Goal: Task Accomplishment & Management: Manage account settings

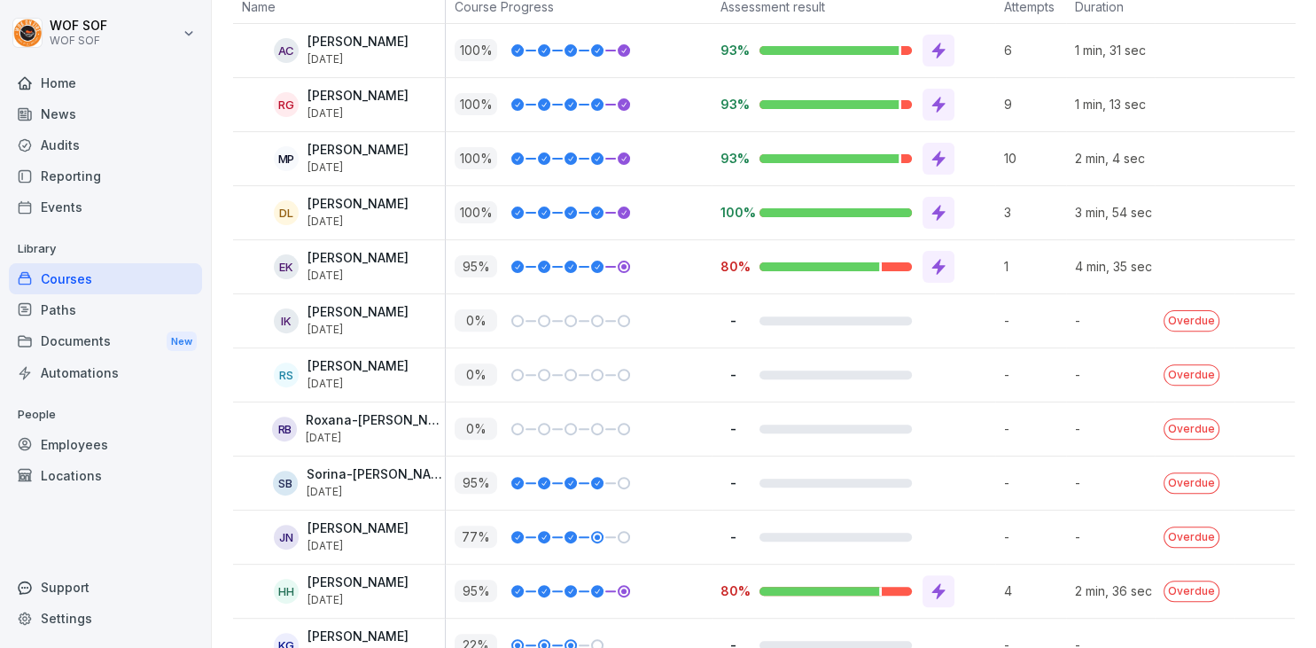
scroll to position [22, 0]
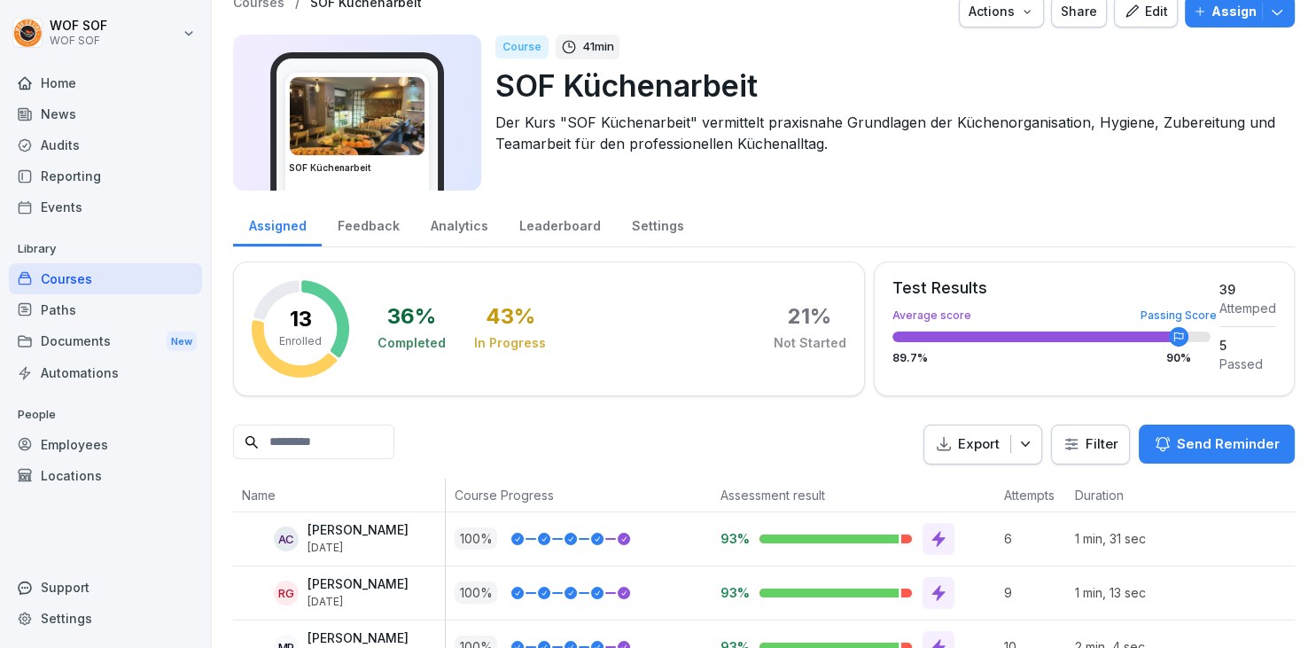
click at [973, 447] on p "Export" at bounding box center [979, 444] width 42 height 20
click at [1114, 435] on html "WOF SOF WOF SOF Home News Audits Reporting Events Library Courses Paths Documen…" at bounding box center [658, 324] width 1316 height 648
click at [591, 222] on div "Leaderboard" at bounding box center [559, 223] width 113 height 45
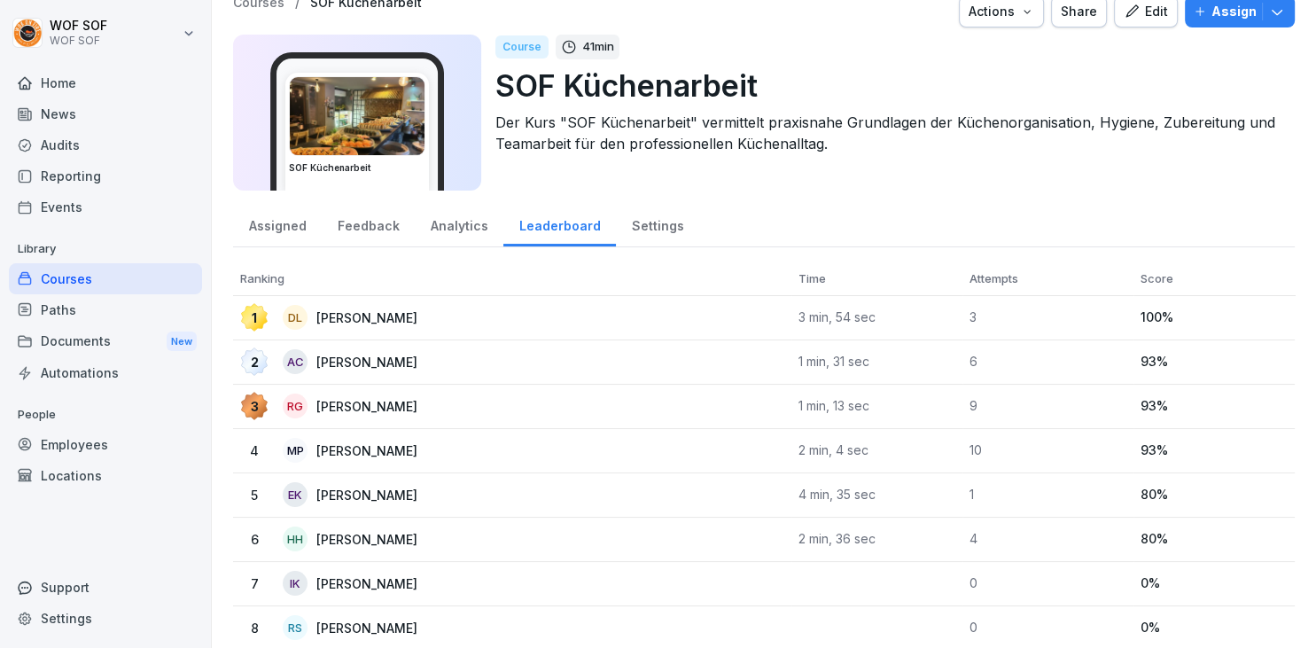
click at [432, 230] on div "Analytics" at bounding box center [459, 223] width 89 height 45
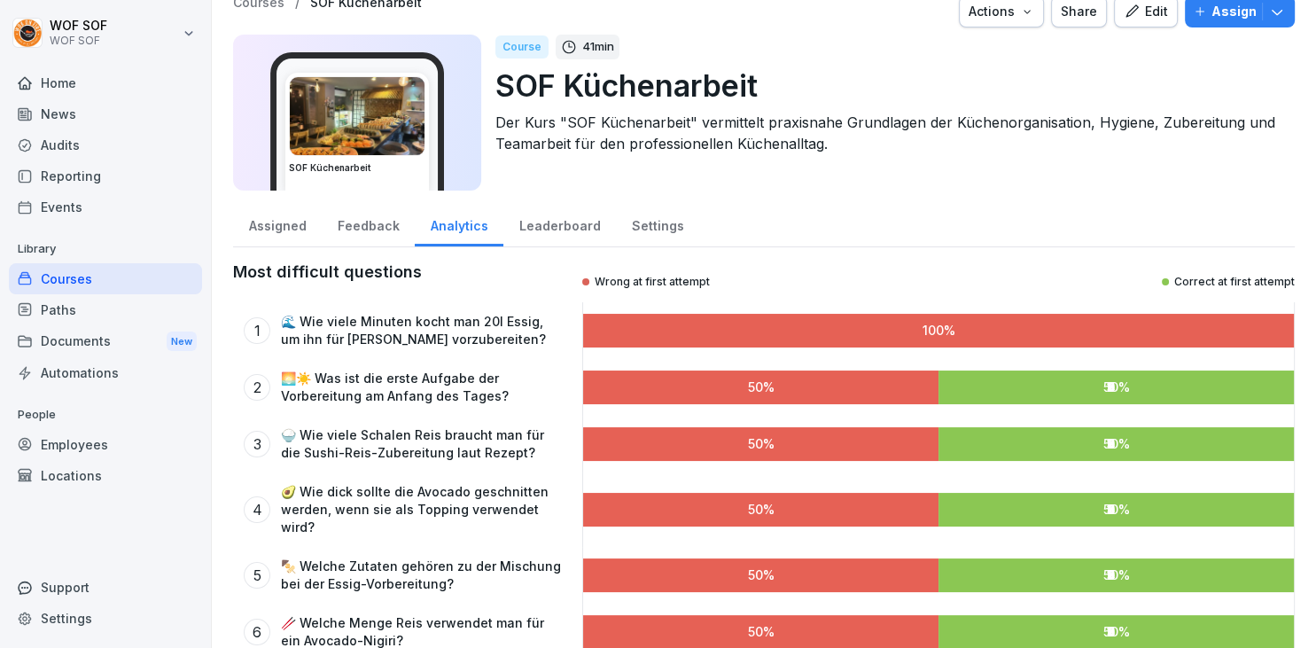
click at [494, 230] on div "Analytics" at bounding box center [459, 223] width 89 height 45
click at [512, 231] on div "Leaderboard" at bounding box center [559, 223] width 113 height 45
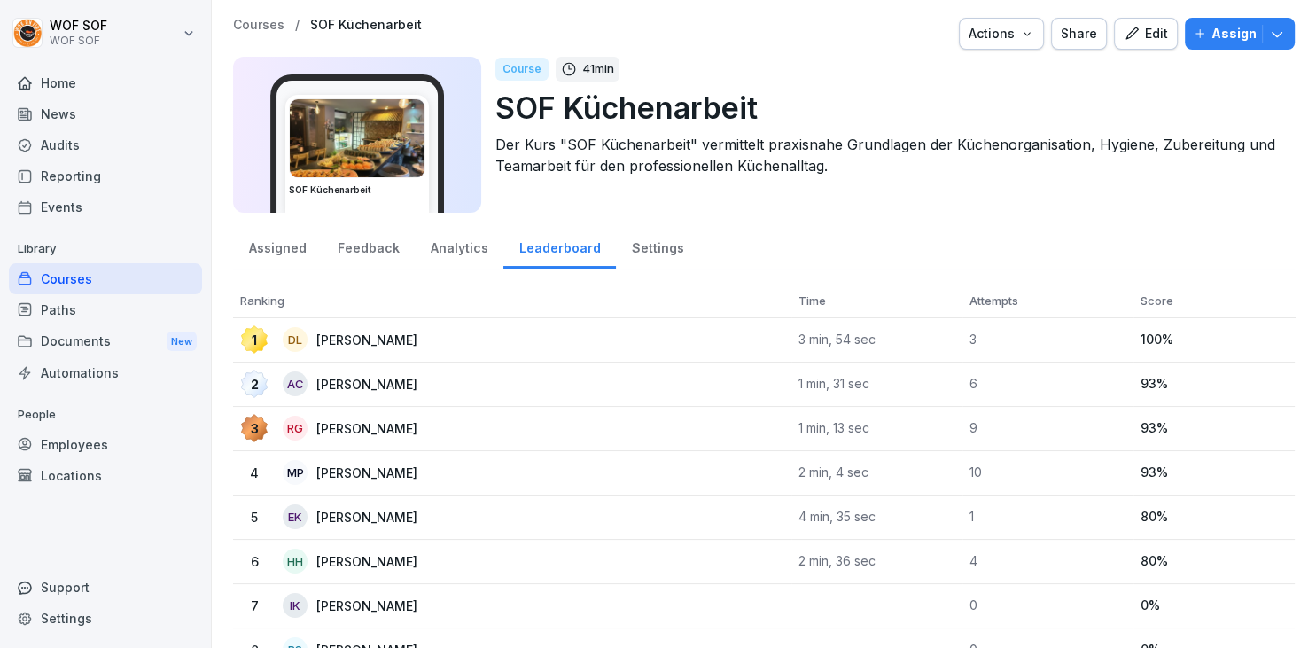
click at [621, 249] on div "Settings" at bounding box center [657, 245] width 83 height 45
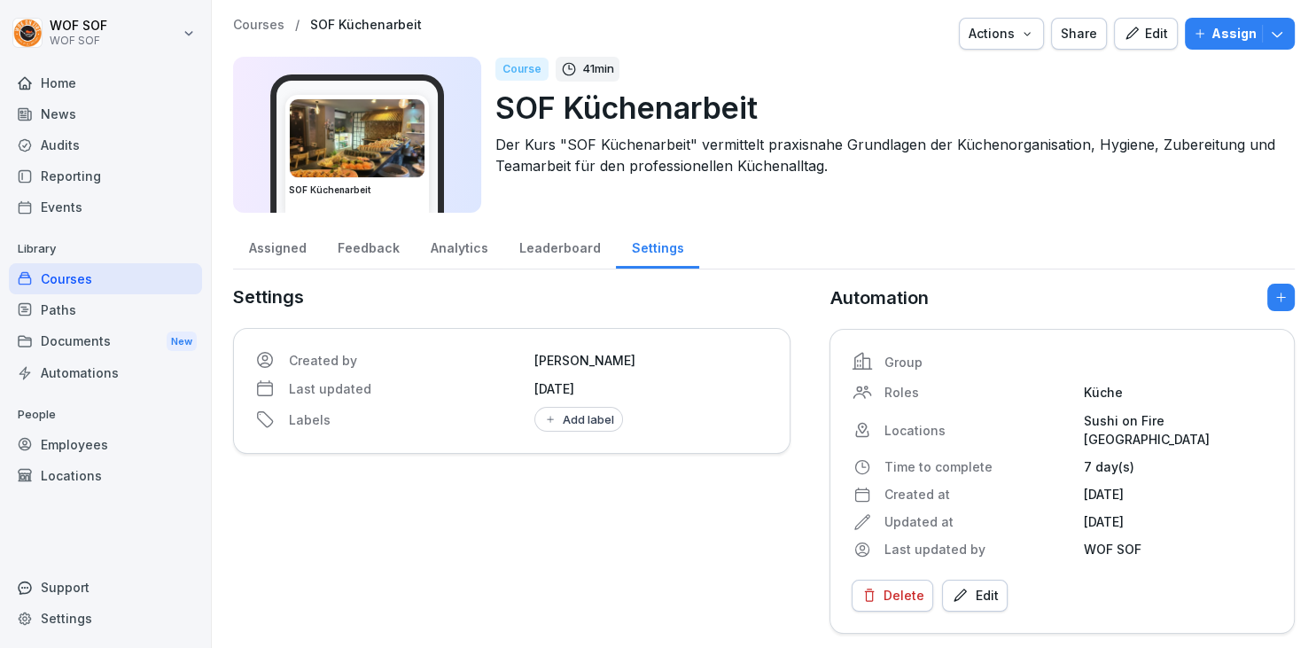
click at [293, 261] on div "Assigned" at bounding box center [277, 245] width 89 height 45
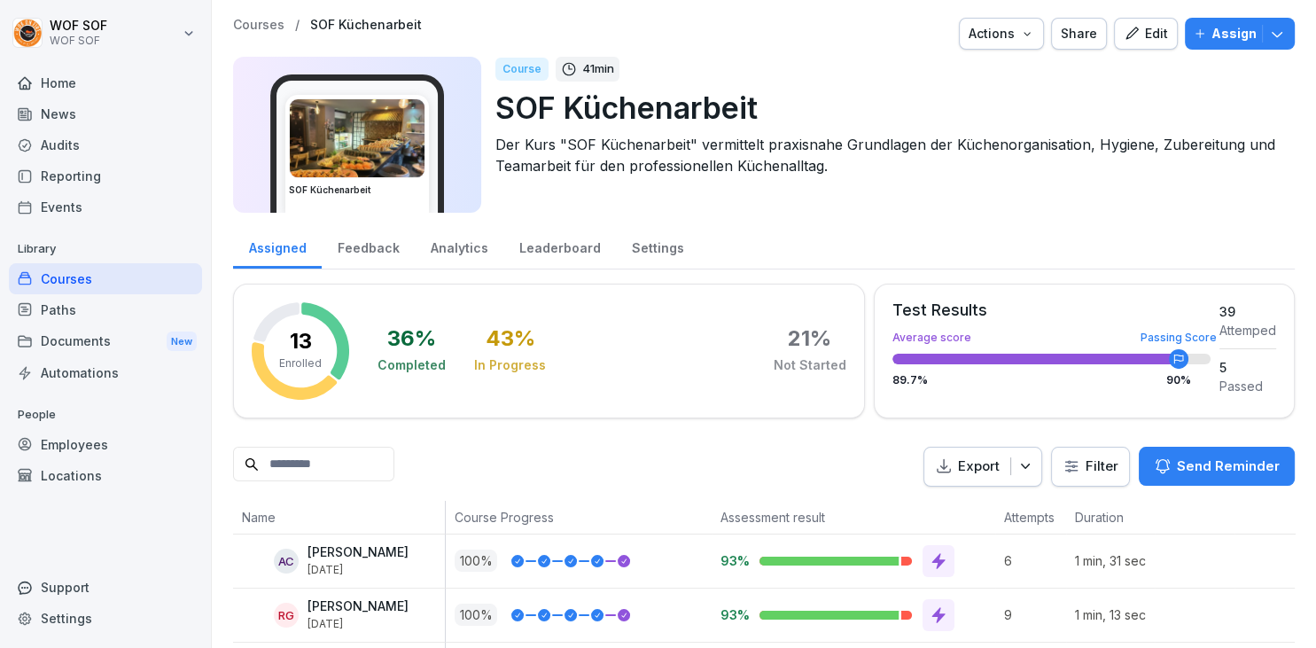
click at [1120, 461] on html "WOF SOF WOF SOF Home News Audits Reporting Events Library Courses Paths Documen…" at bounding box center [658, 324] width 1316 height 648
click at [468, 240] on div "Analytics" at bounding box center [459, 245] width 89 height 45
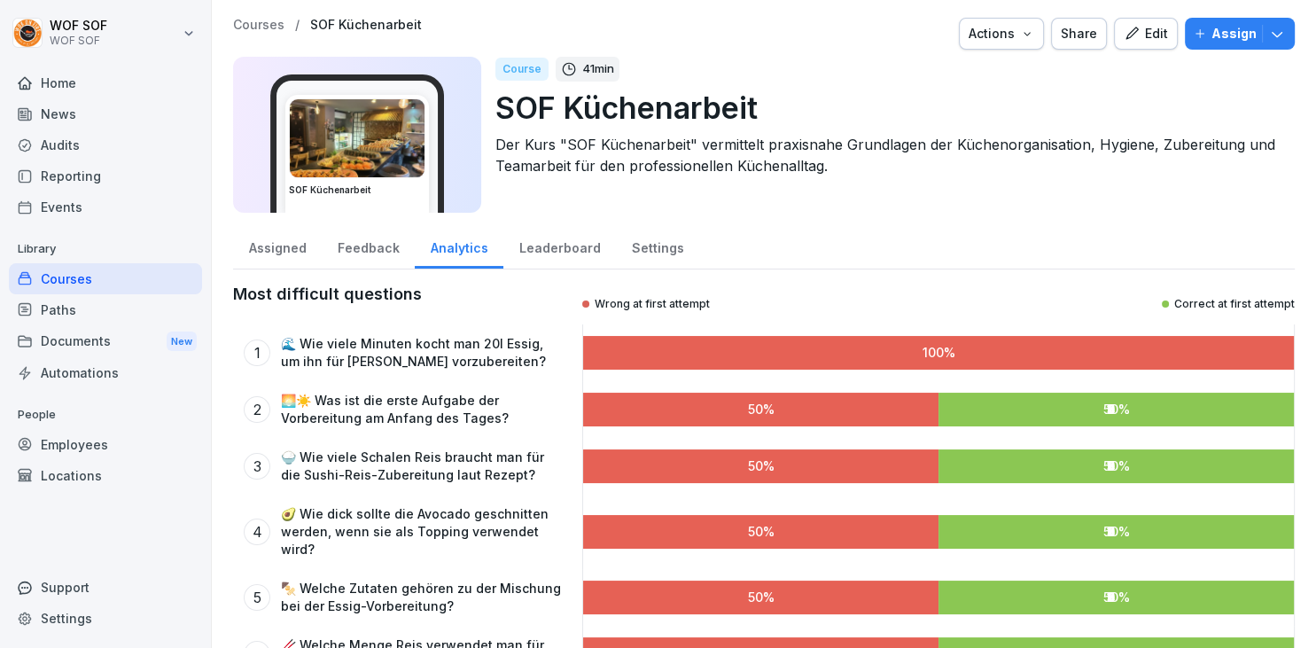
click at [526, 250] on div "Leaderboard" at bounding box center [559, 245] width 113 height 45
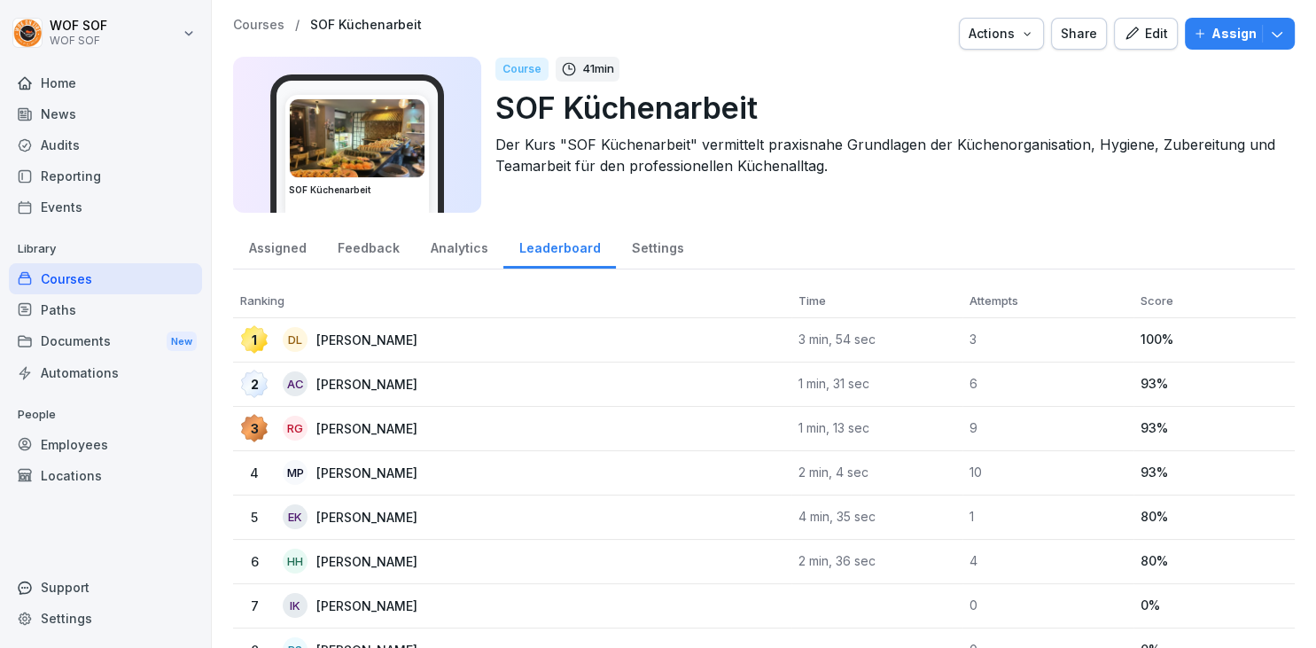
click at [1193, 37] on button "Assign" at bounding box center [1240, 34] width 110 height 32
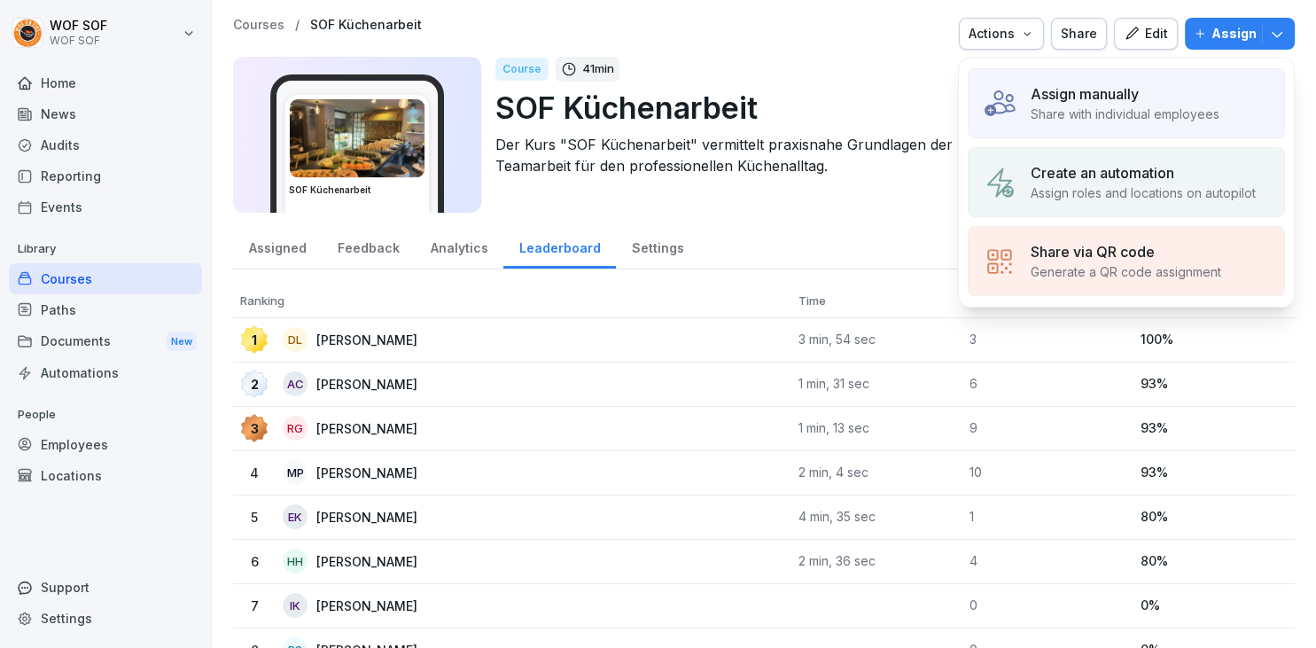
click at [1125, 163] on p "Create an automation" at bounding box center [1103, 172] width 144 height 21
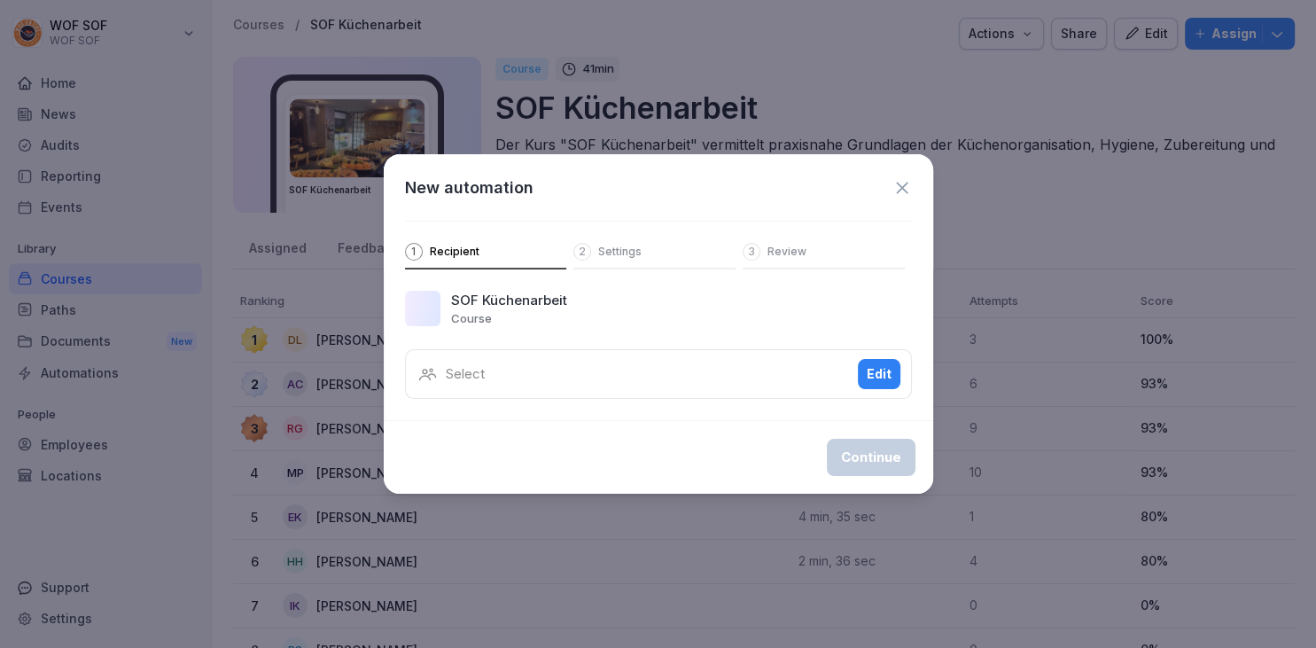
click at [873, 385] on button "Edit" at bounding box center [879, 374] width 43 height 30
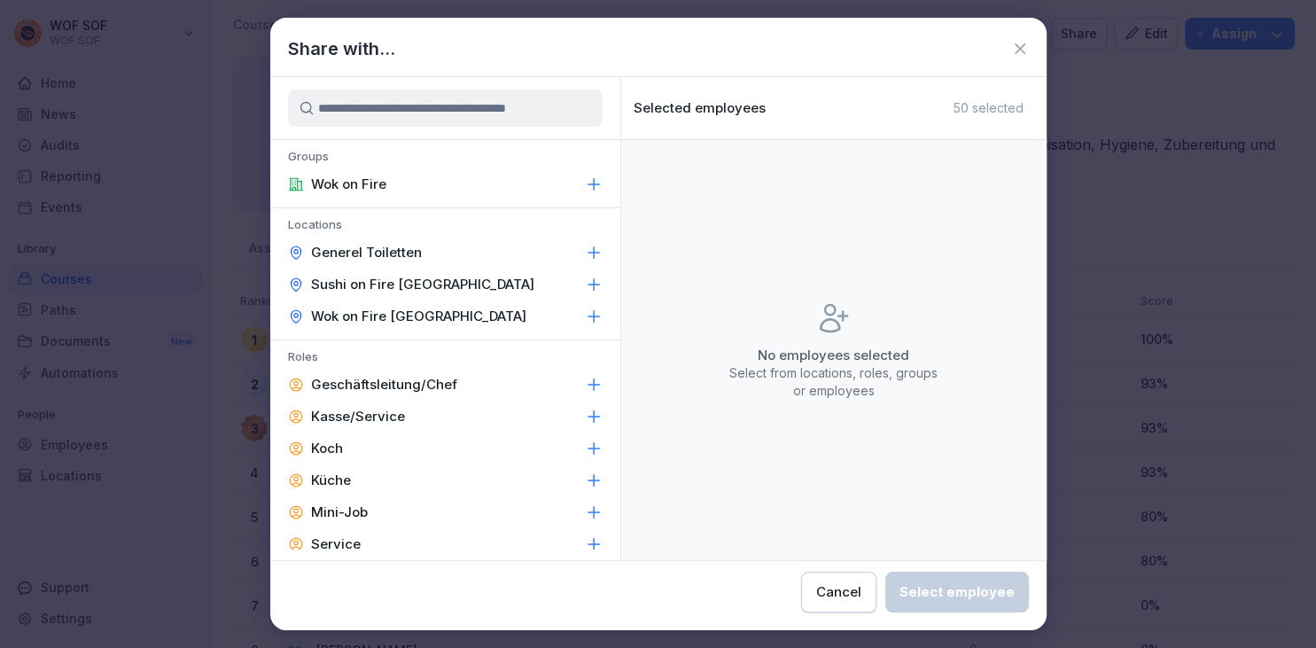
click at [420, 285] on p "Sushi on Fire [GEOGRAPHIC_DATA]" at bounding box center [422, 285] width 223 height 18
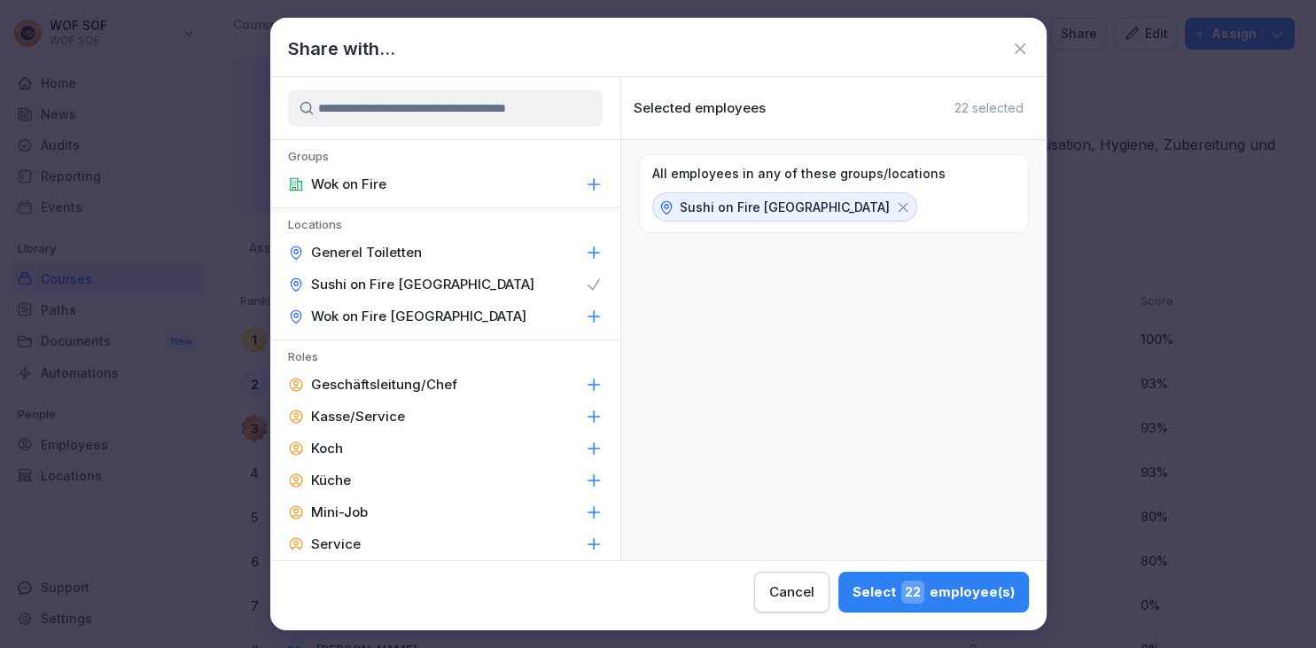
click at [852, 590] on div "Select 22 employee(s)" at bounding box center [933, 591] width 162 height 23
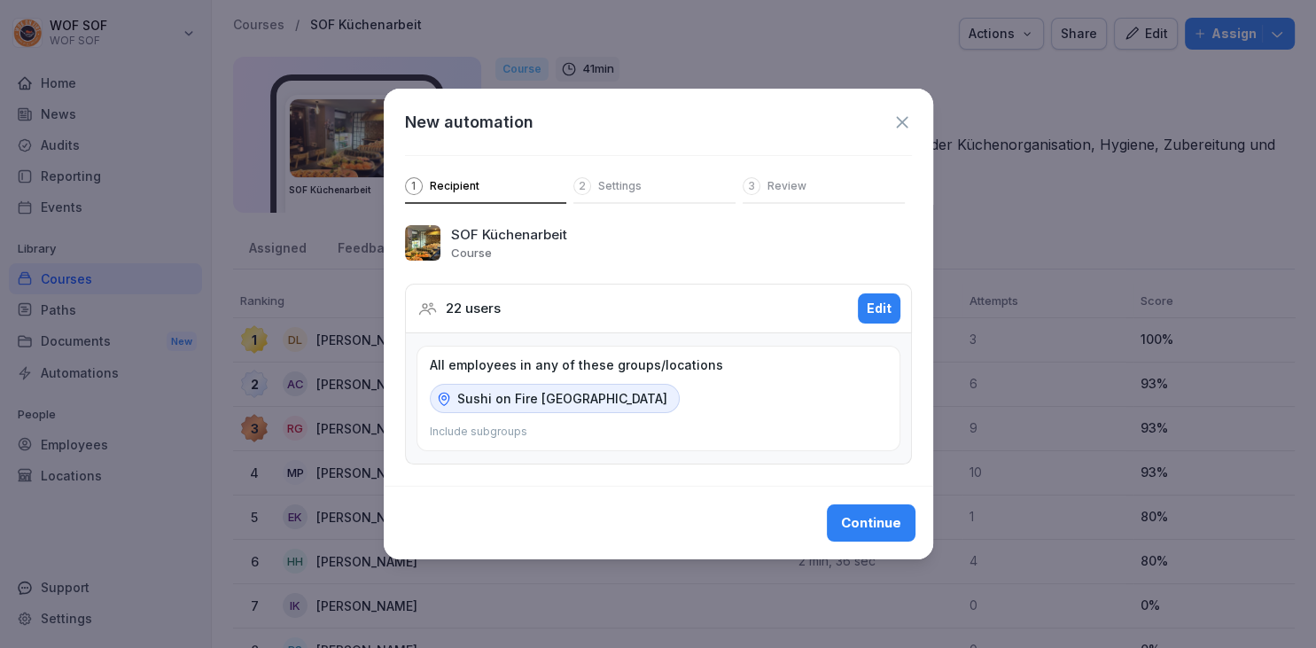
click at [849, 511] on button "Continue" at bounding box center [871, 522] width 89 height 37
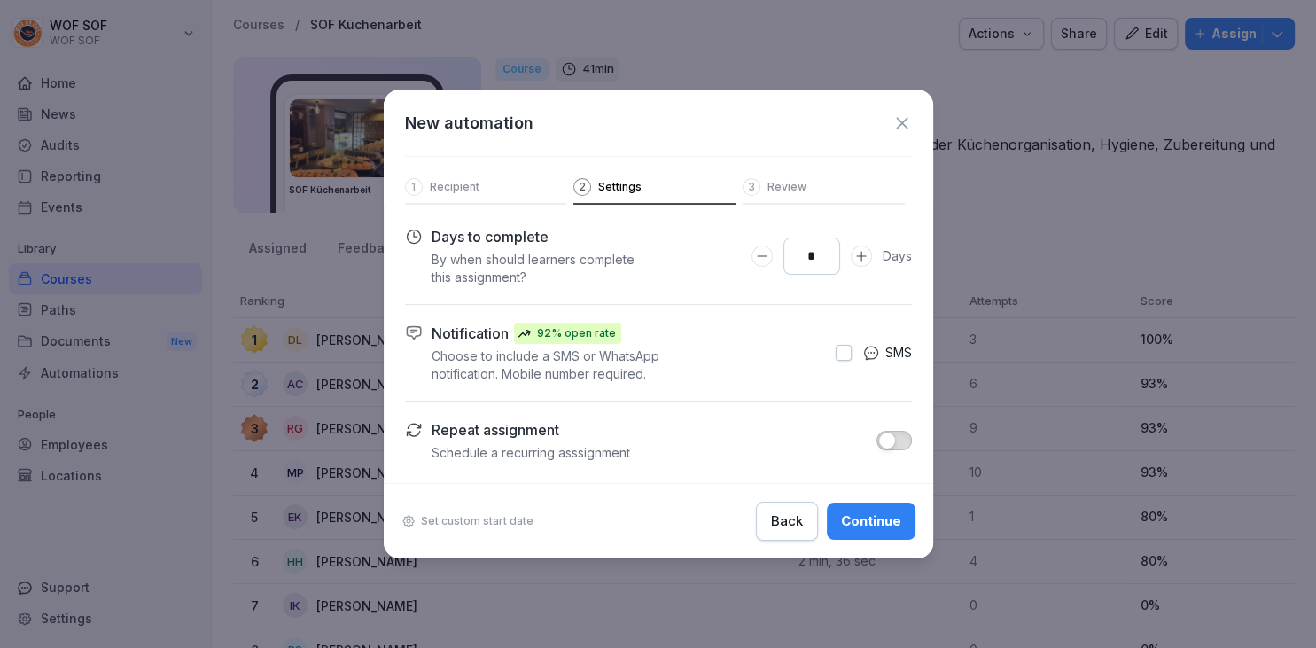
click at [505, 202] on div "1 Recipient" at bounding box center [486, 191] width 162 height 27
click at [788, 533] on button "Back" at bounding box center [787, 521] width 62 height 39
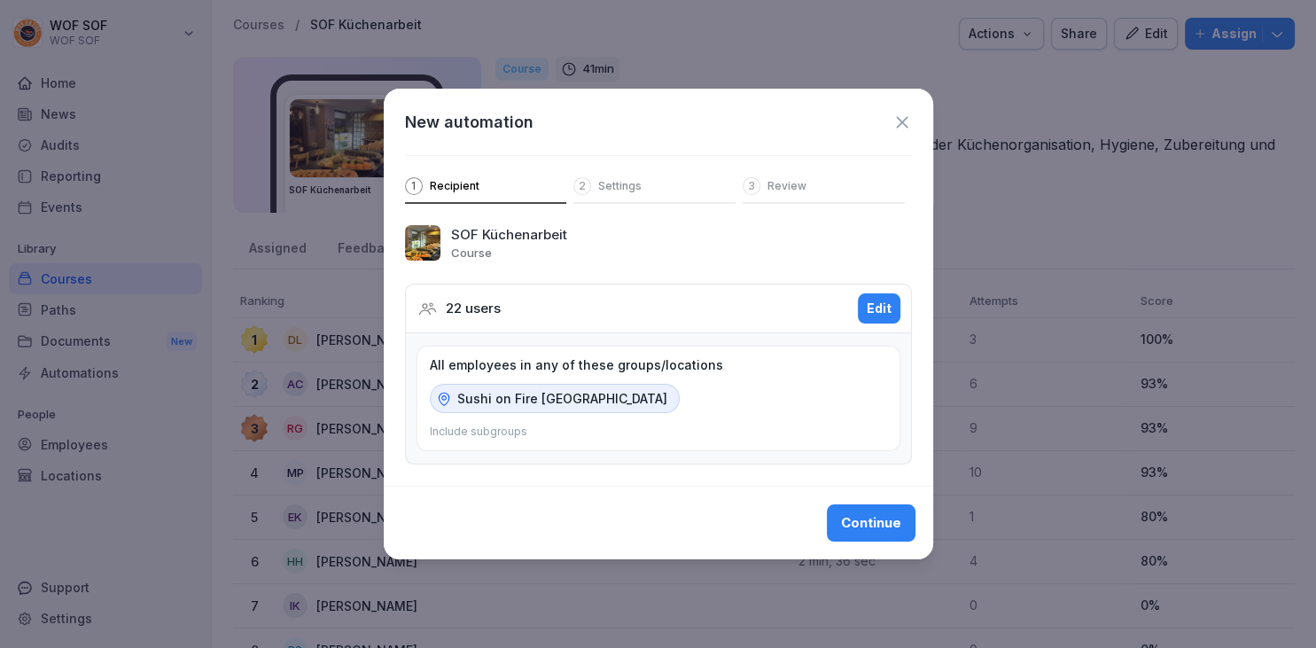
click at [891, 307] on div "Edit" at bounding box center [879, 308] width 25 height 19
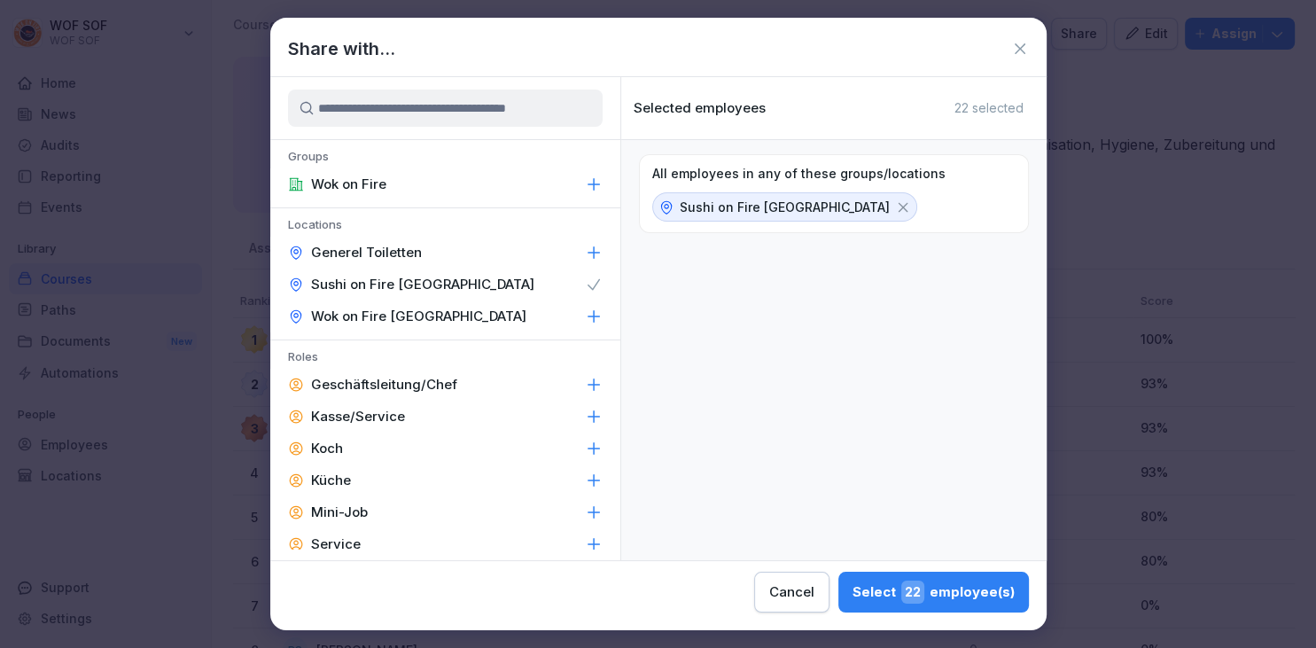
click at [518, 465] on div "Küche" at bounding box center [445, 480] width 350 height 32
click at [533, 448] on div "Koch" at bounding box center [445, 448] width 350 height 32
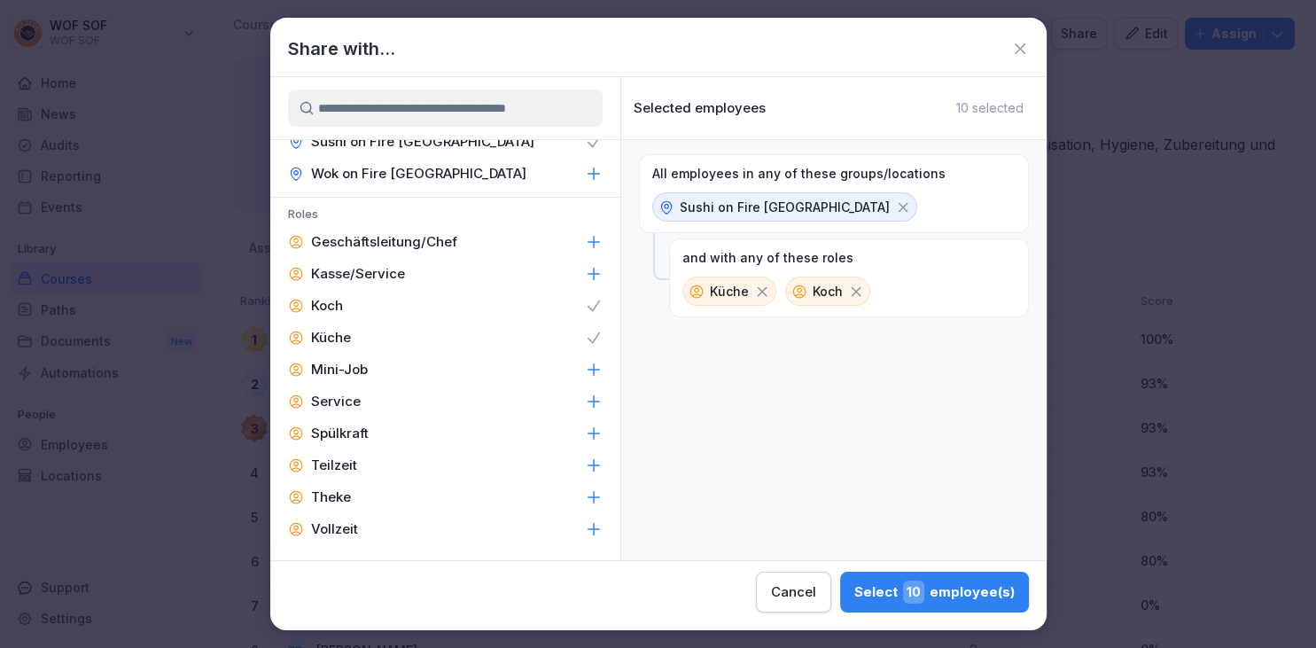
scroll to position [144, 0]
click at [854, 587] on div "Select 10 employee(s)" at bounding box center [934, 591] width 160 height 23
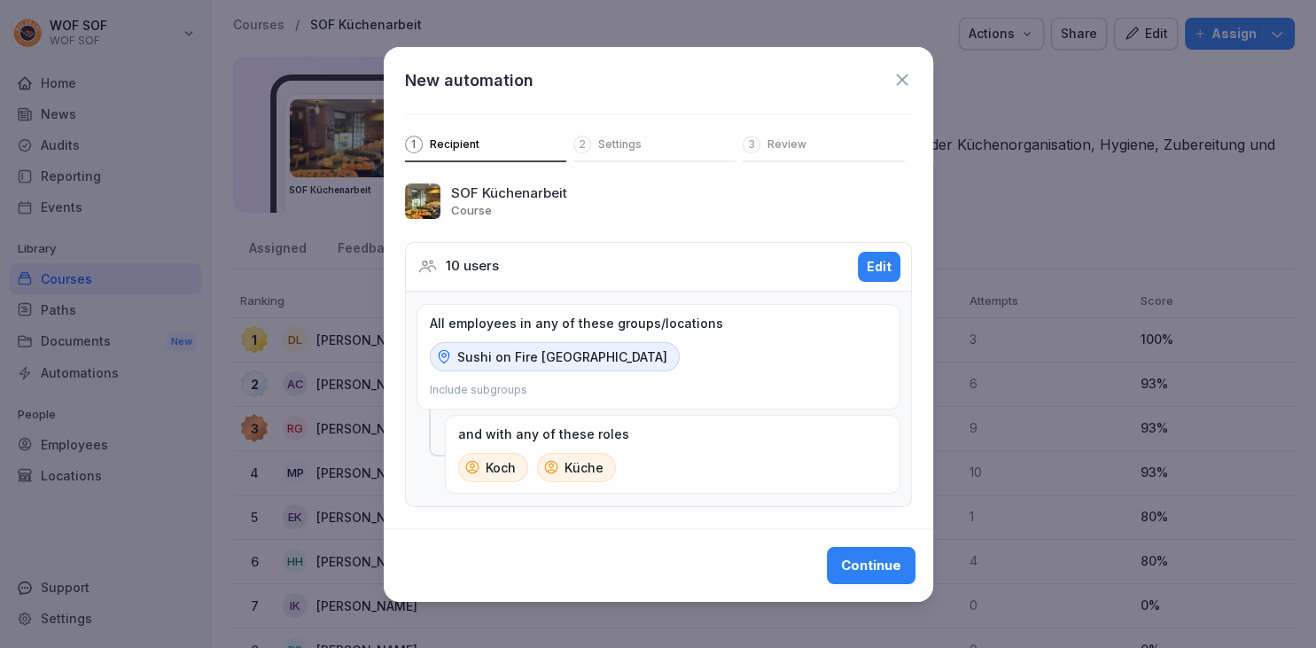
click at [878, 549] on button "Continue" at bounding box center [871, 565] width 89 height 37
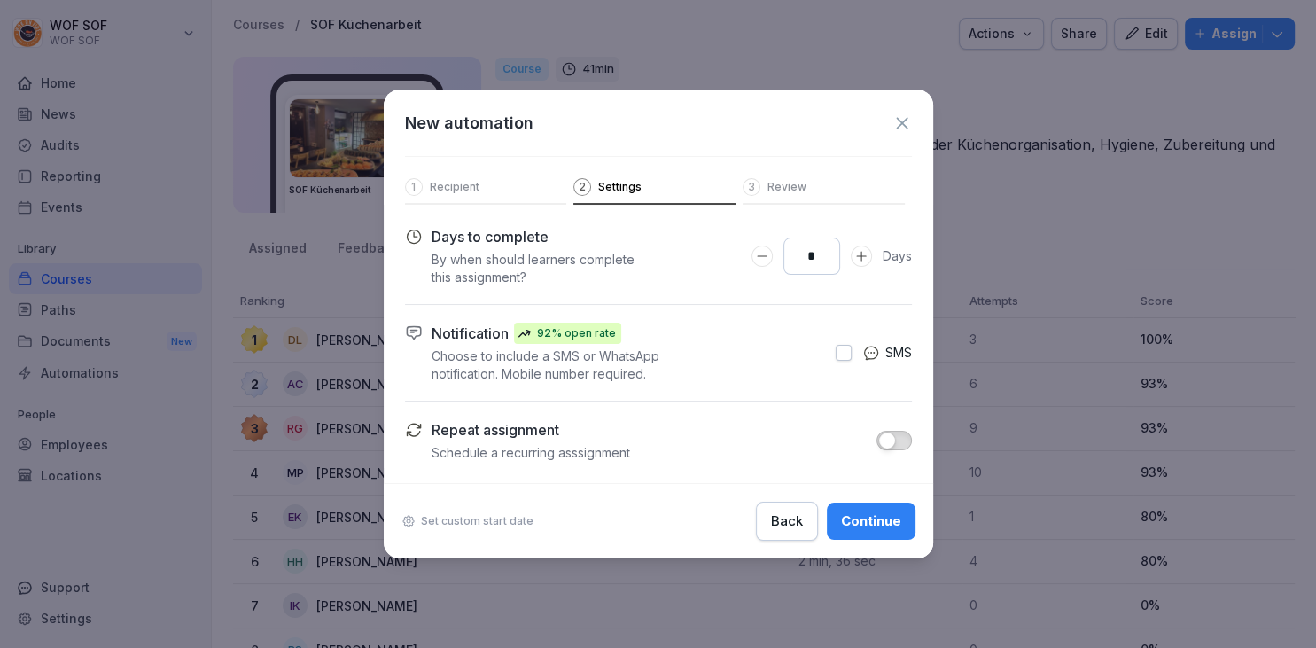
click at [891, 439] on span "button" at bounding box center [887, 441] width 18 height 18
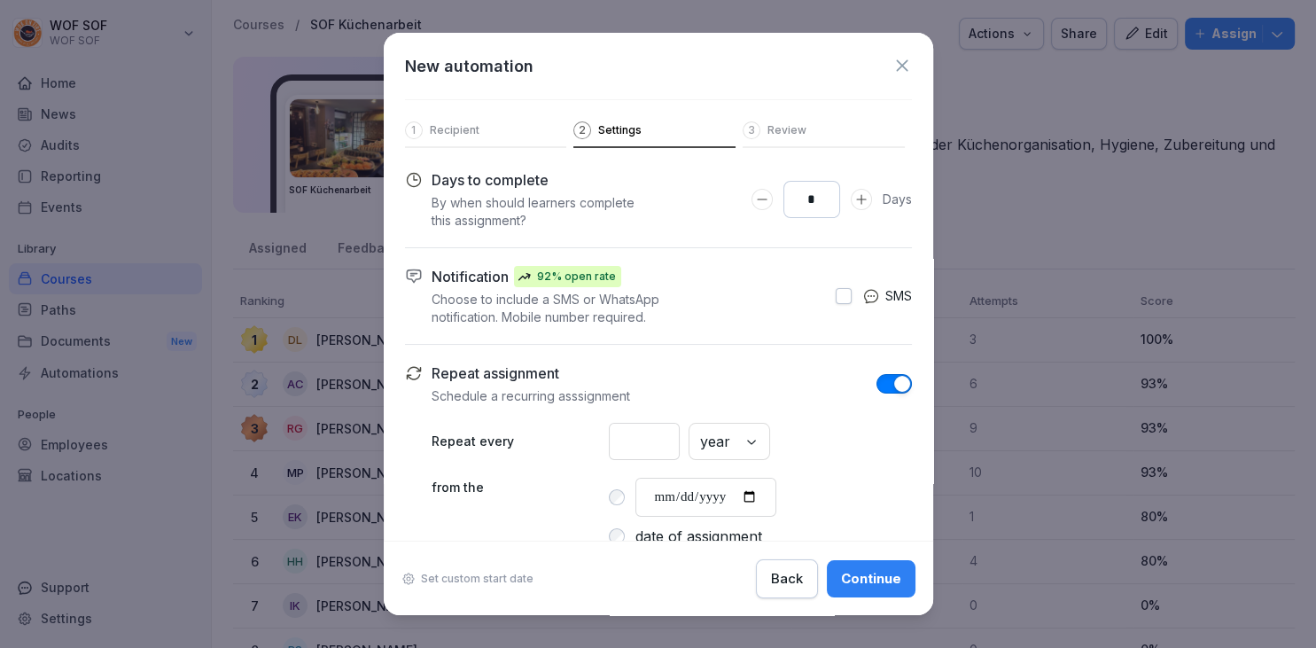
type input "*"
click at [672, 437] on input "*" at bounding box center [644, 441] width 71 height 37
click at [739, 440] on div "* years" at bounding box center [760, 441] width 303 height 37
click at [712, 546] on div "Set custom start date Back Continue" at bounding box center [658, 577] width 549 height 75
click at [661, 518] on label "date of completion" at bounding box center [698, 518] width 126 height 21
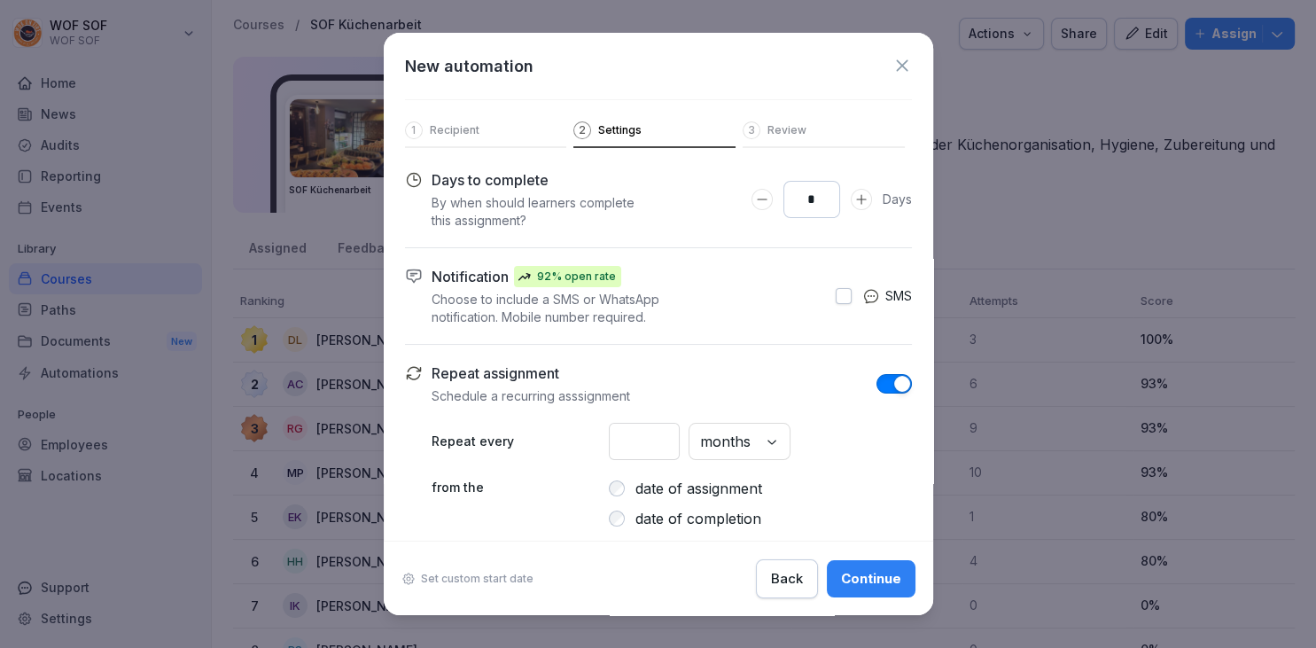
click at [649, 491] on label "date of assignment" at bounding box center [698, 488] width 127 height 21
click at [637, 519] on label "date of completion" at bounding box center [698, 518] width 126 height 21
click at [877, 580] on div "Continue" at bounding box center [871, 577] width 60 height 19
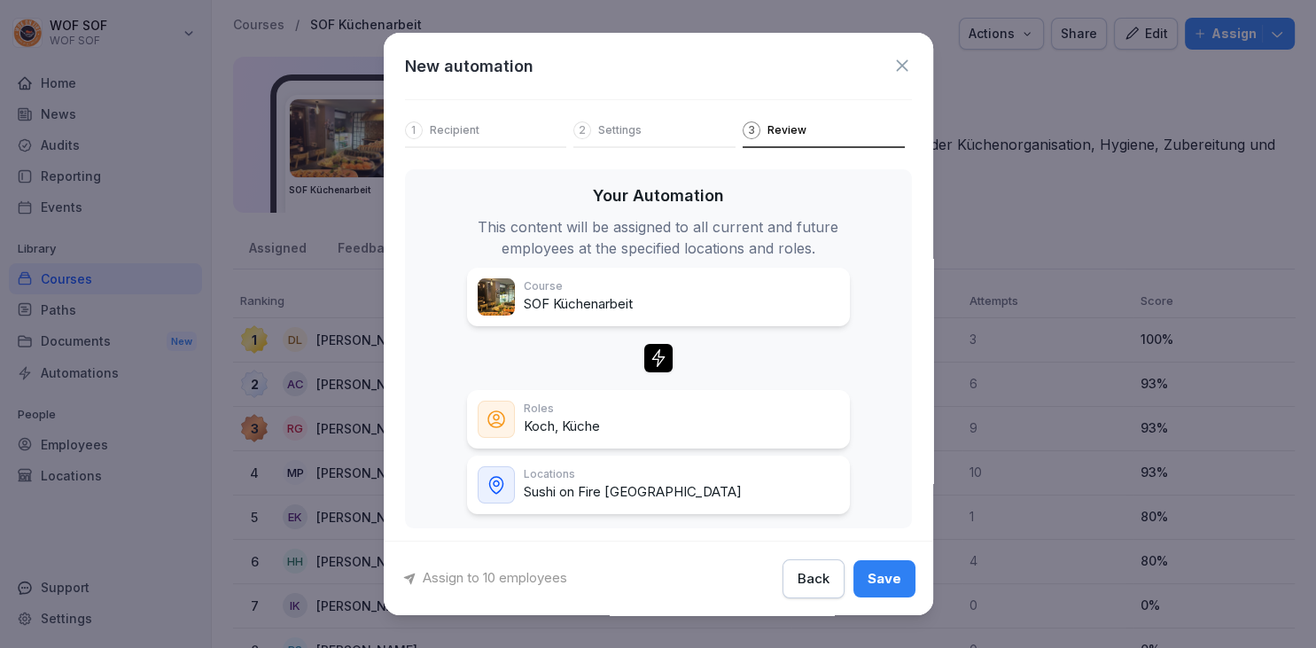
click at [877, 580] on div "Save" at bounding box center [885, 577] width 34 height 19
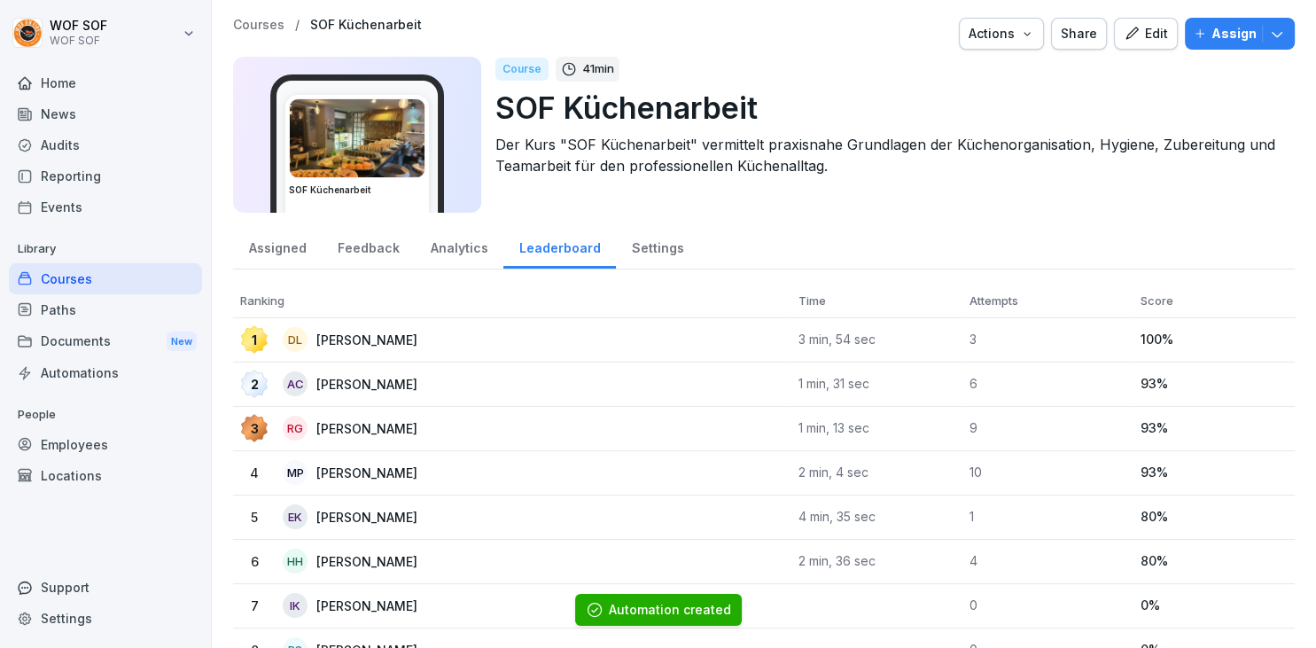
click at [311, 252] on div "Assigned" at bounding box center [277, 245] width 89 height 45
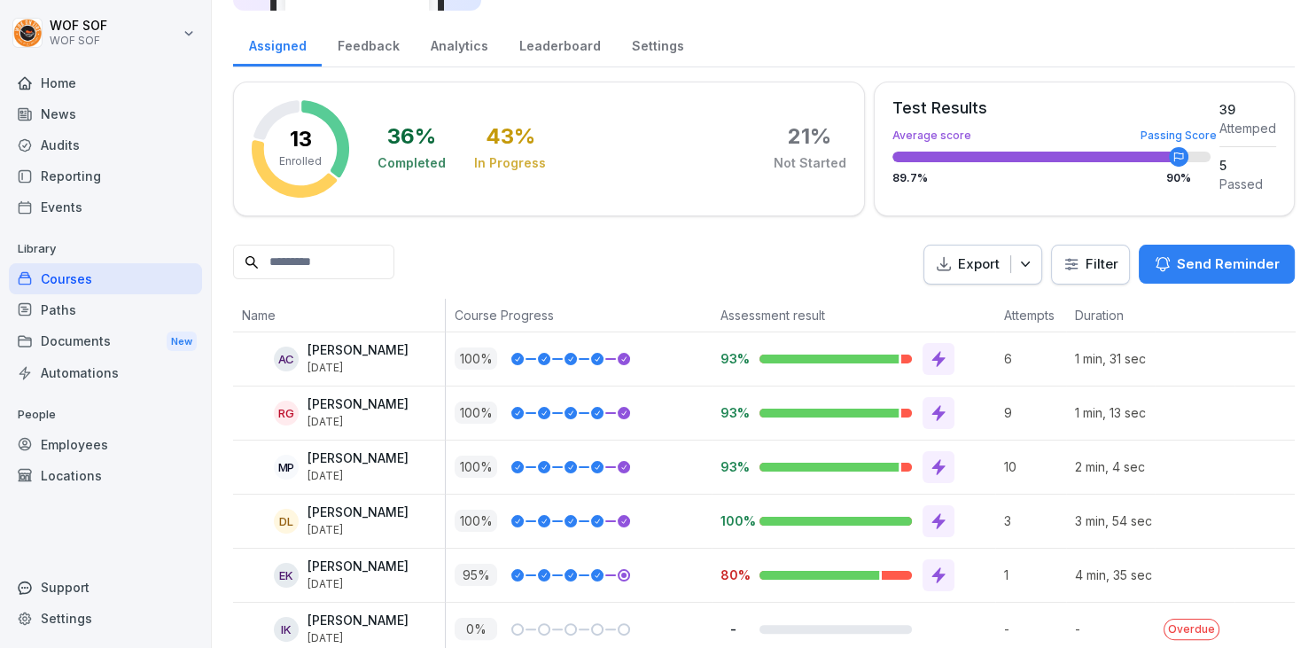
scroll to position [126, 0]
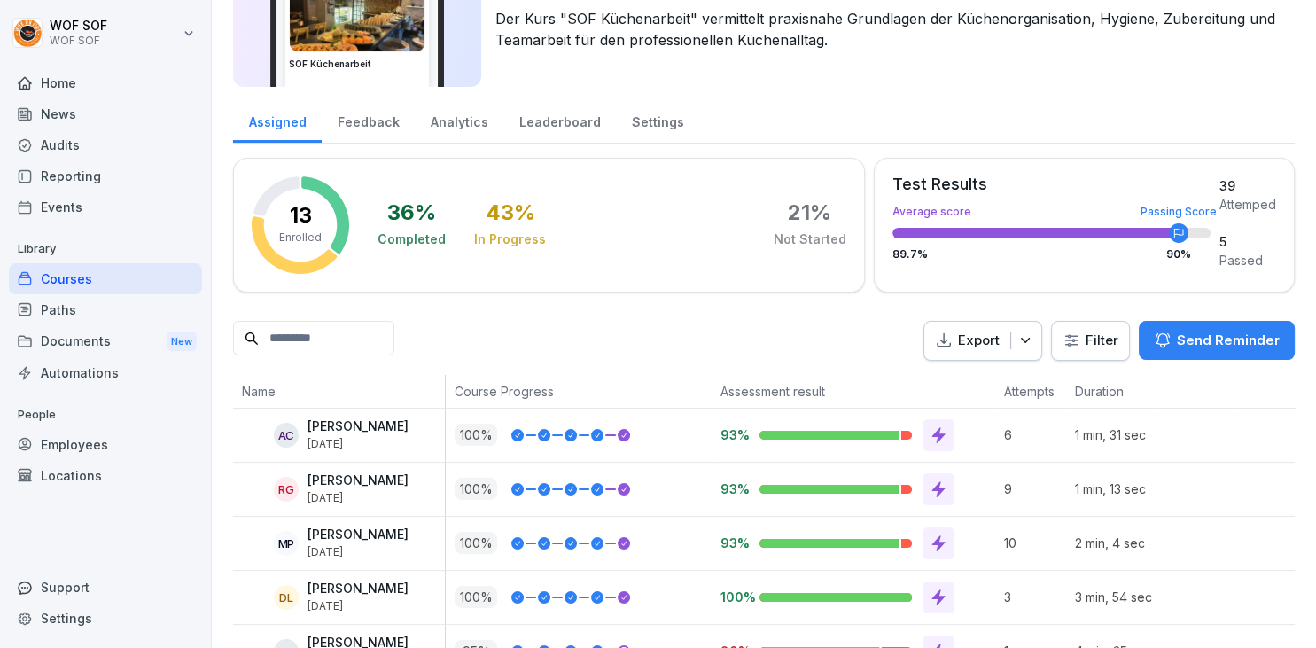
click at [1042, 346] on button "Export" at bounding box center [982, 341] width 119 height 40
click at [455, 125] on div "Analytics" at bounding box center [459, 119] width 89 height 45
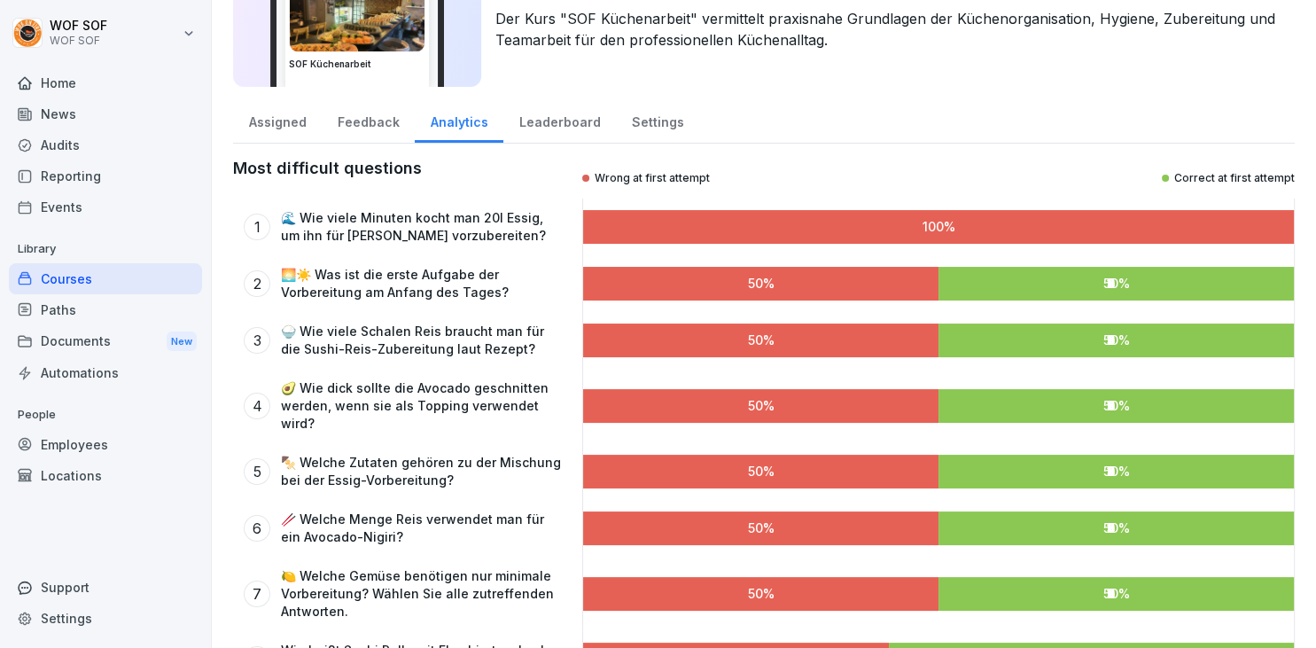
click at [525, 136] on div "Leaderboard" at bounding box center [559, 119] width 113 height 45
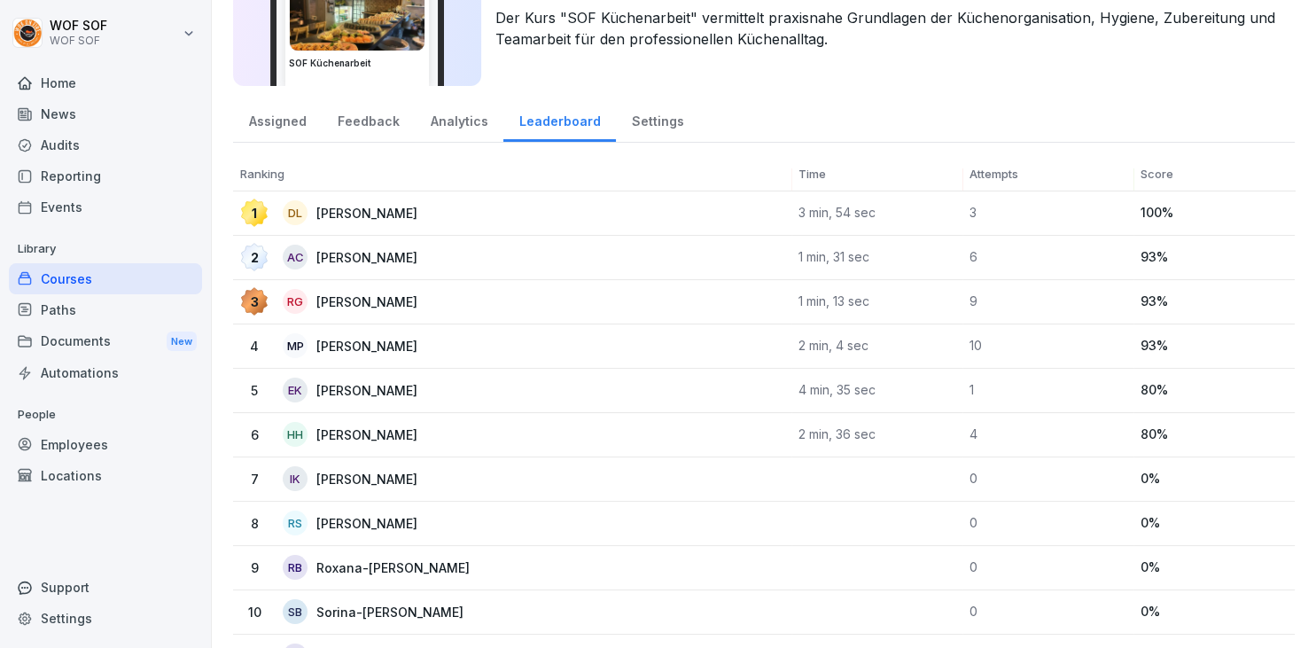
scroll to position [126, 0]
click at [669, 121] on div "Settings" at bounding box center [657, 119] width 83 height 45
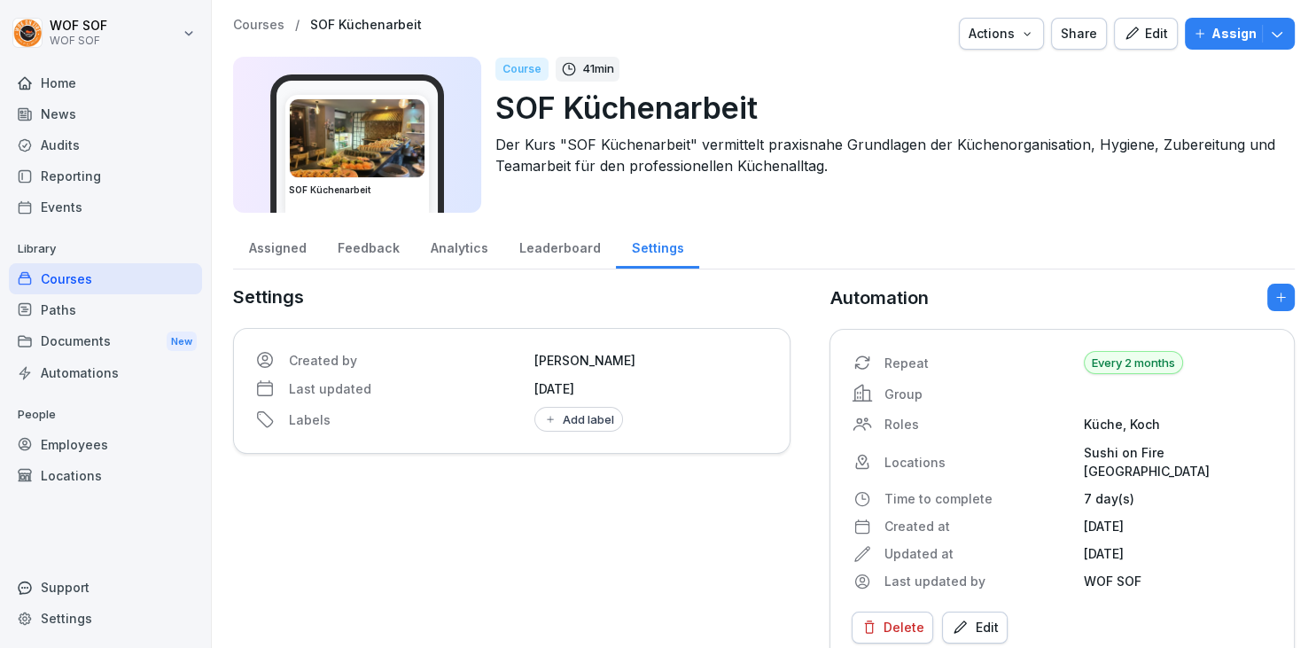
click at [74, 281] on div "Courses" at bounding box center [105, 278] width 193 height 31
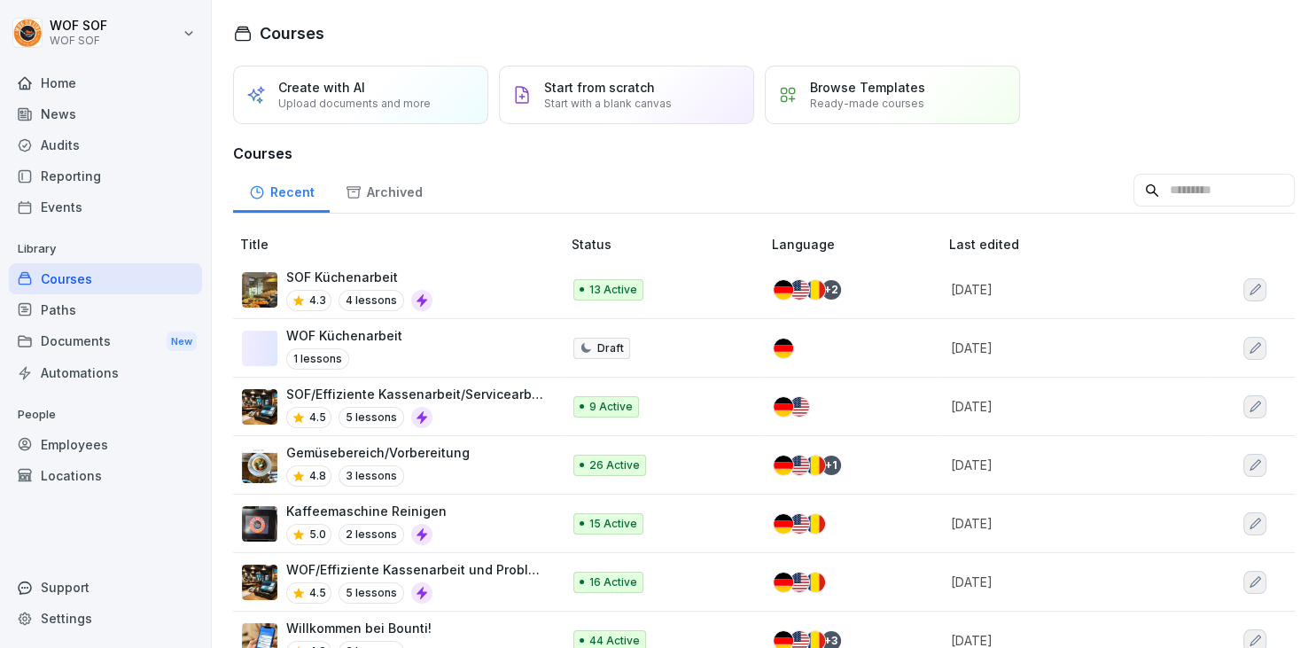
click at [441, 413] on div "4.5 5 lessons" at bounding box center [414, 417] width 257 height 21
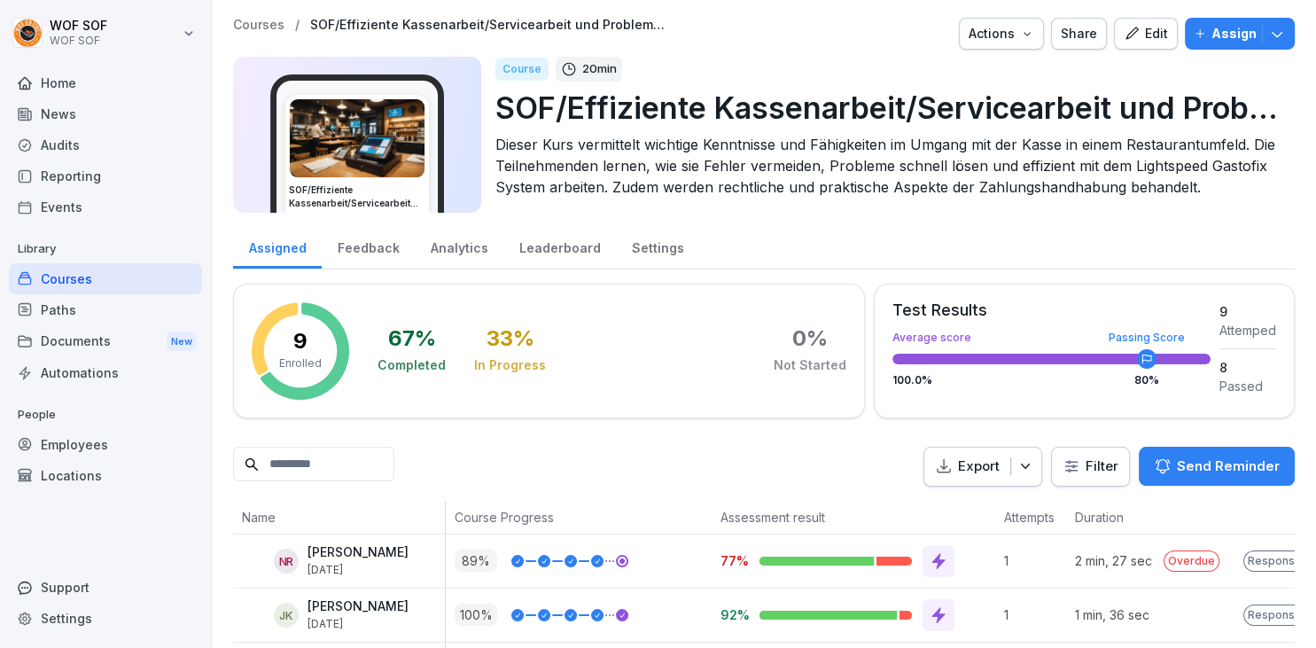
click at [1156, 43] on button "Edit" at bounding box center [1146, 34] width 64 height 32
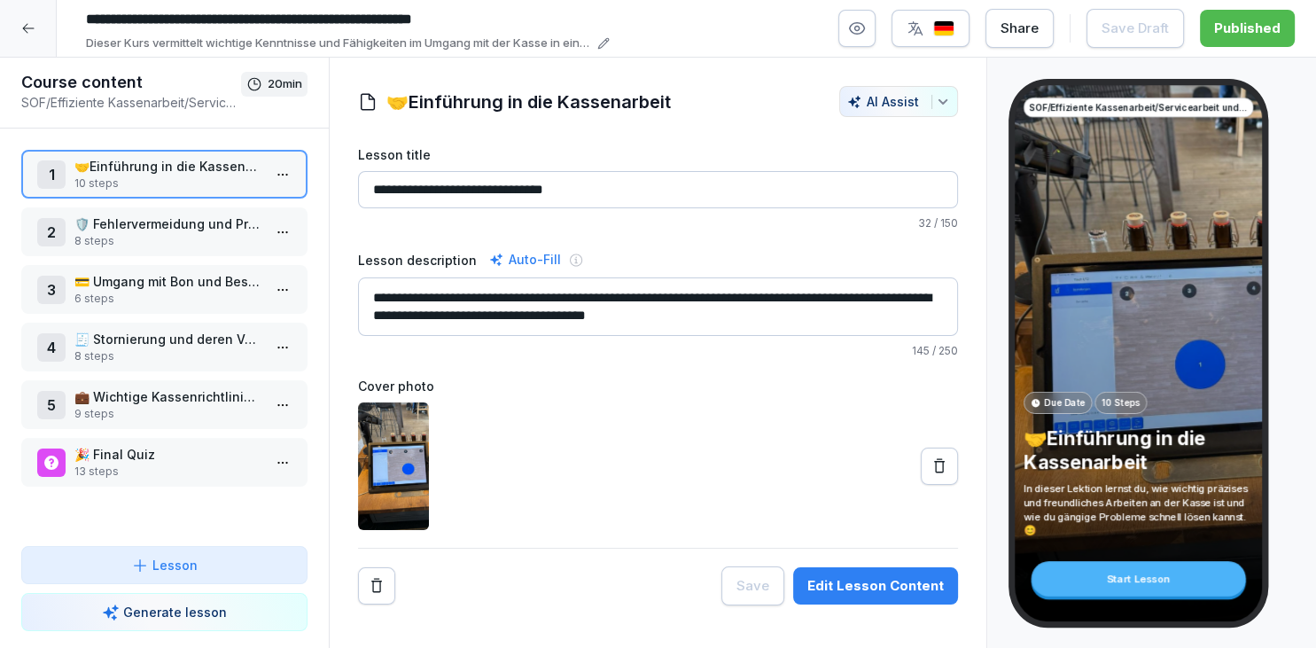
click at [168, 242] on p "8 steps" at bounding box center [167, 241] width 187 height 16
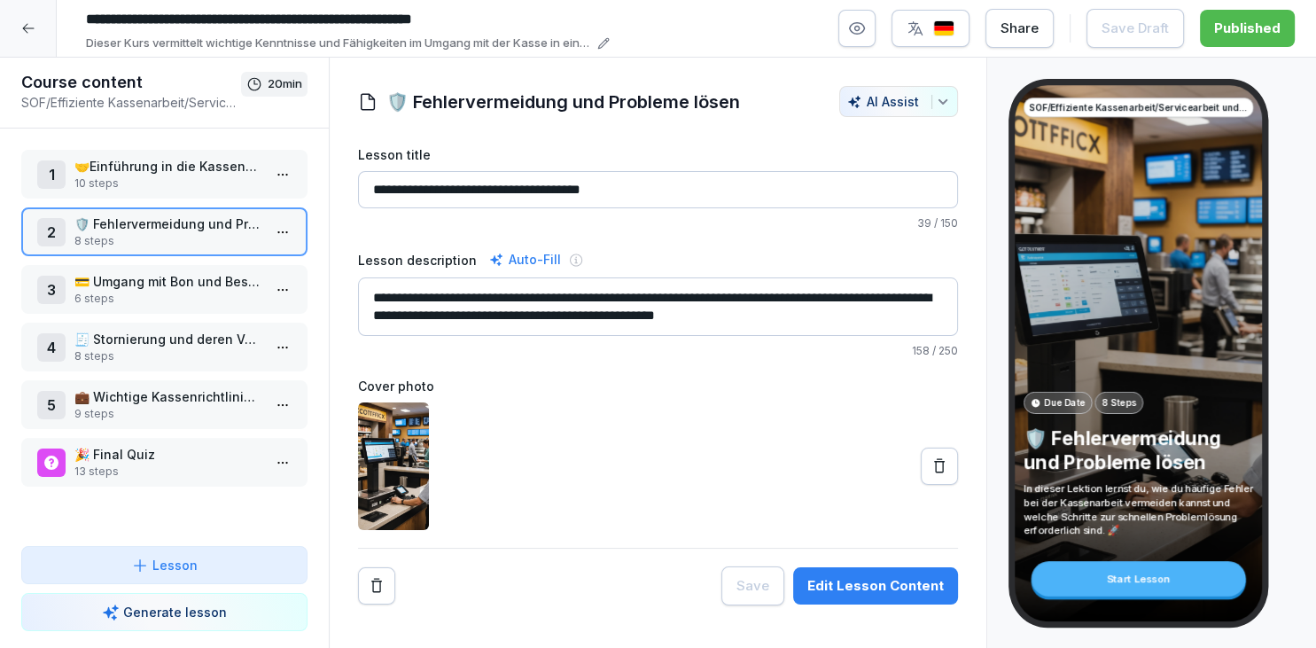
click at [167, 296] on p "6 steps" at bounding box center [167, 299] width 187 height 16
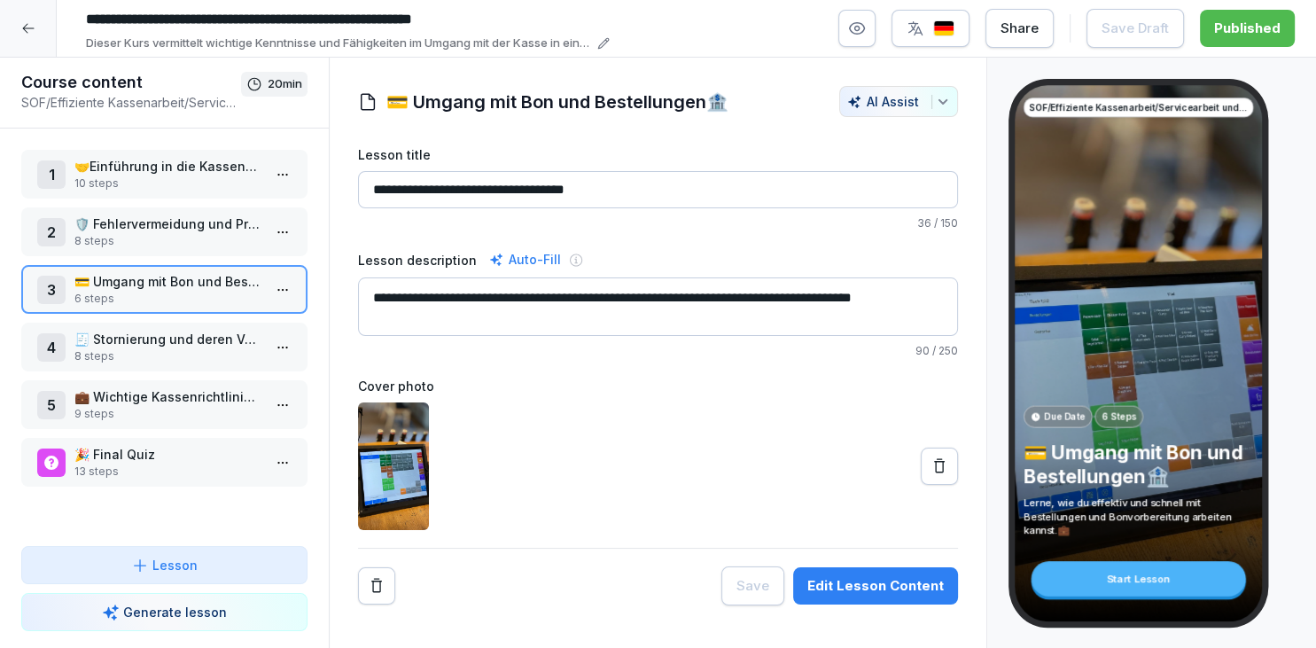
click at [284, 297] on html "**********" at bounding box center [658, 324] width 1316 height 648
click at [261, 328] on div "Edit steps" at bounding box center [217, 322] width 151 height 33
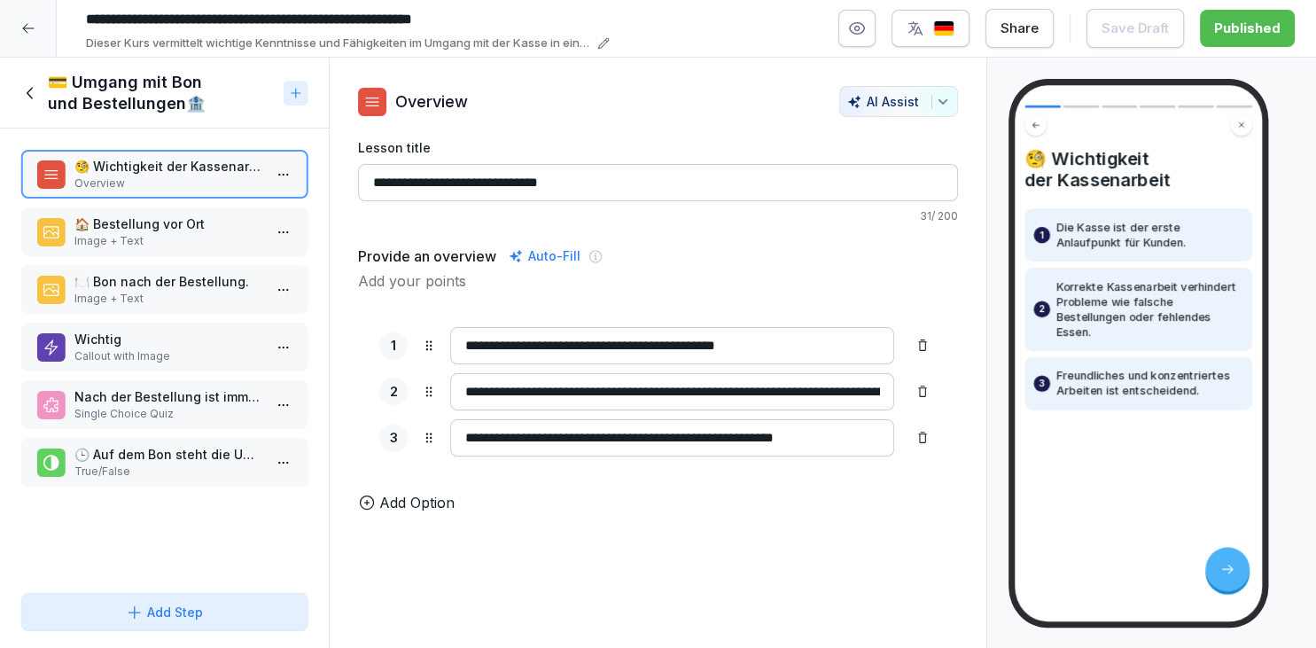
click at [233, 229] on p "🏠 Bestellung vor Ort" at bounding box center [167, 223] width 187 height 19
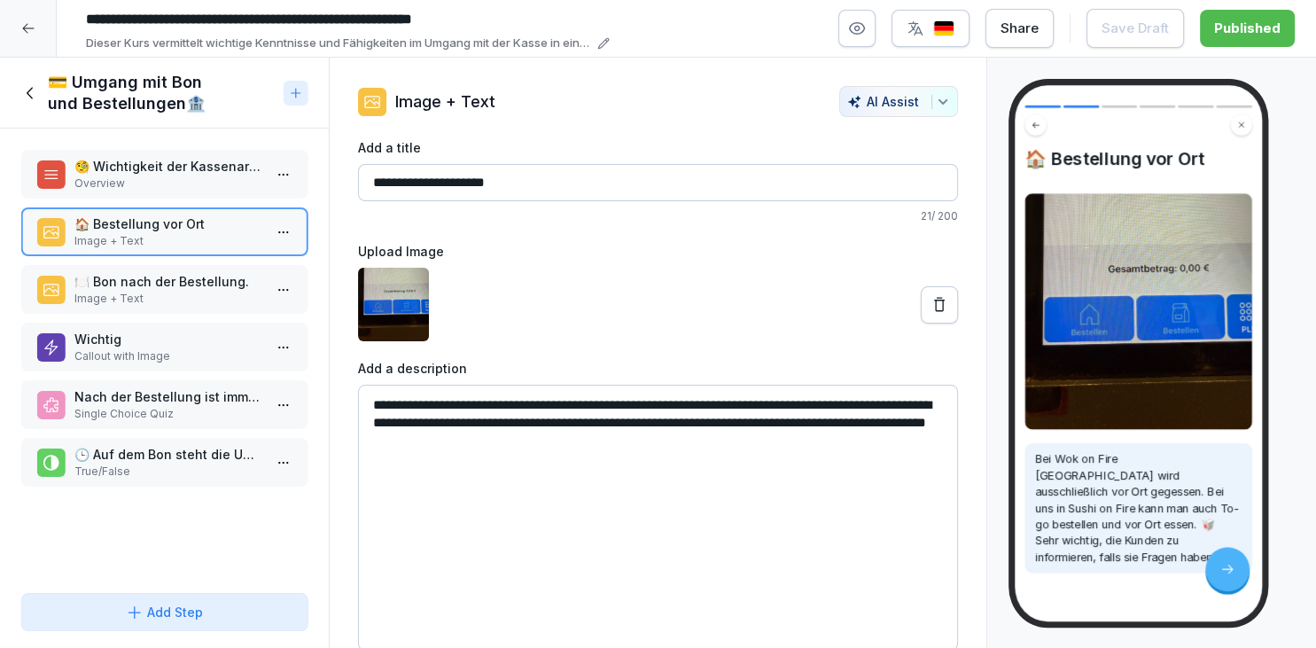
click at [212, 309] on div "🍽️ Bon nach der Bestellung. Image + Text" at bounding box center [164, 289] width 286 height 49
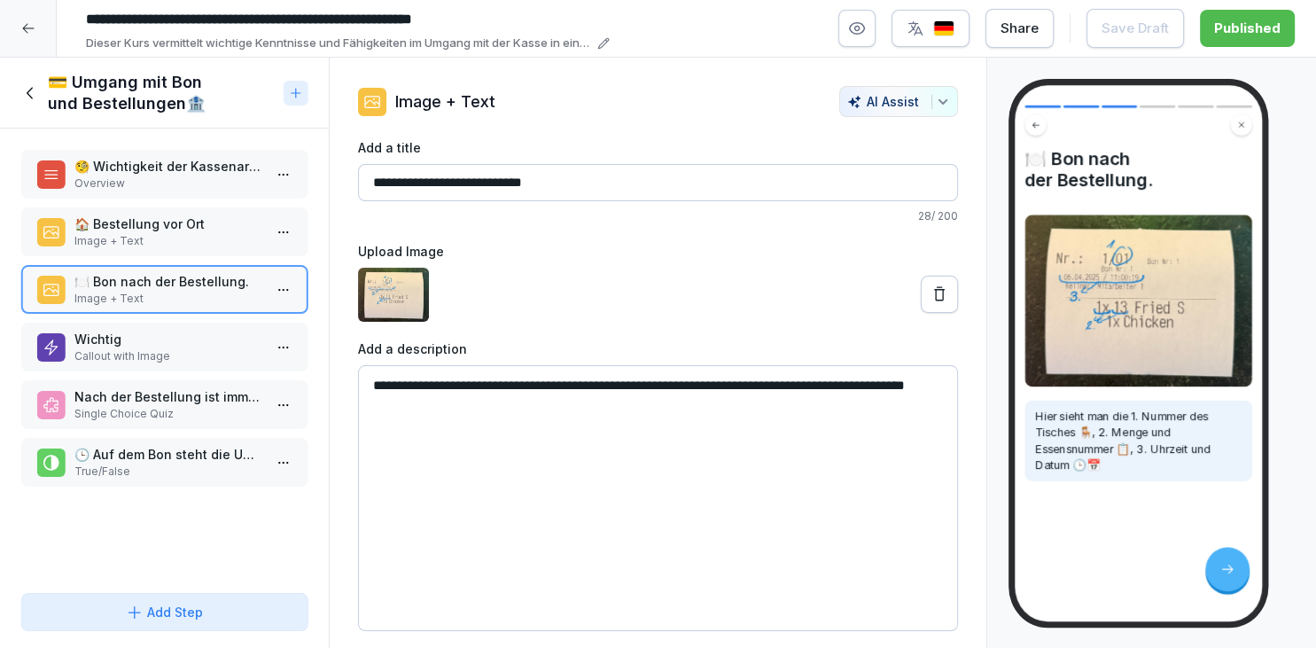
click at [218, 349] on p "Callout with Image" at bounding box center [167, 356] width 187 height 16
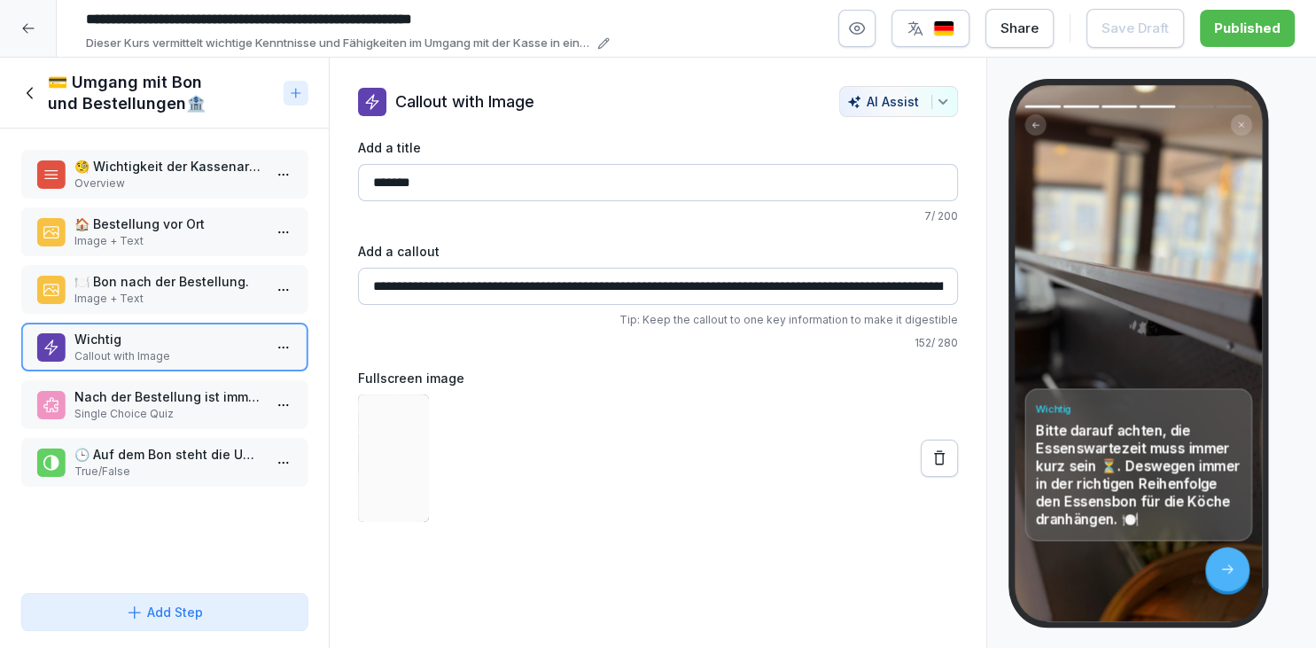
click at [220, 248] on div "🏠 Bestellung vor Ort Image + Text" at bounding box center [164, 231] width 286 height 49
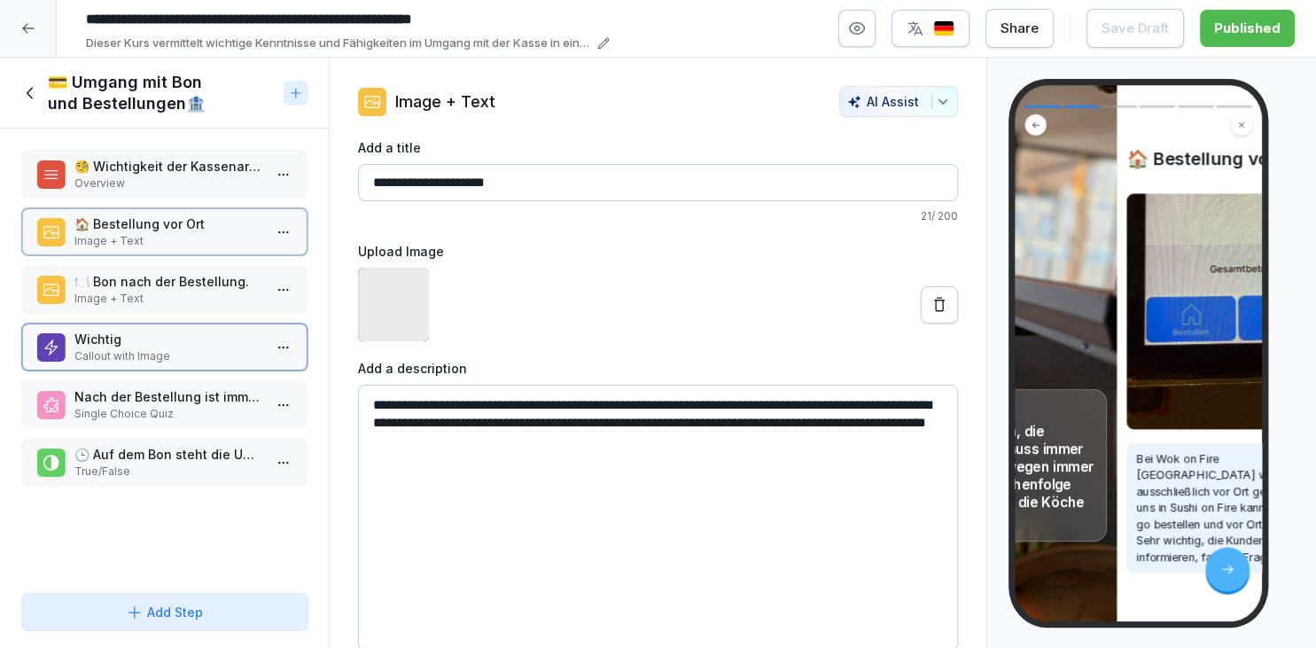
click at [204, 285] on p "🍽️ Bon nach der Bestellung." at bounding box center [167, 281] width 187 height 19
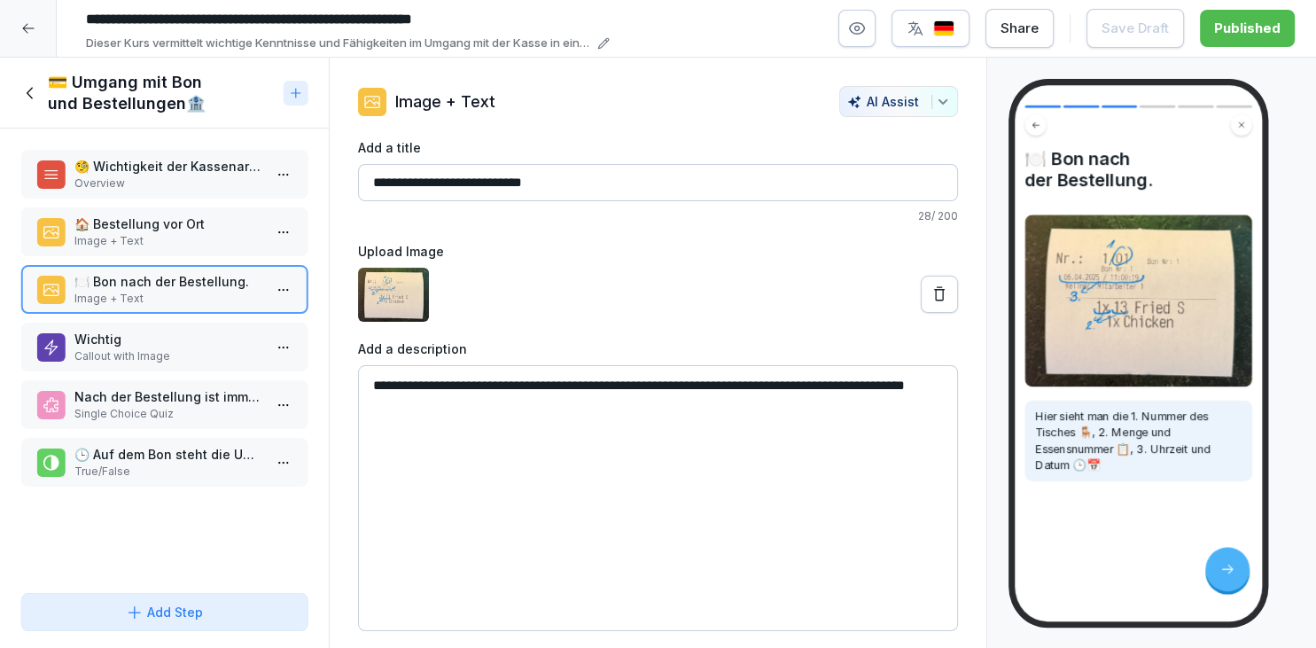
click at [182, 398] on p "Nach der Bestellung ist immer wichtig" at bounding box center [167, 396] width 187 height 19
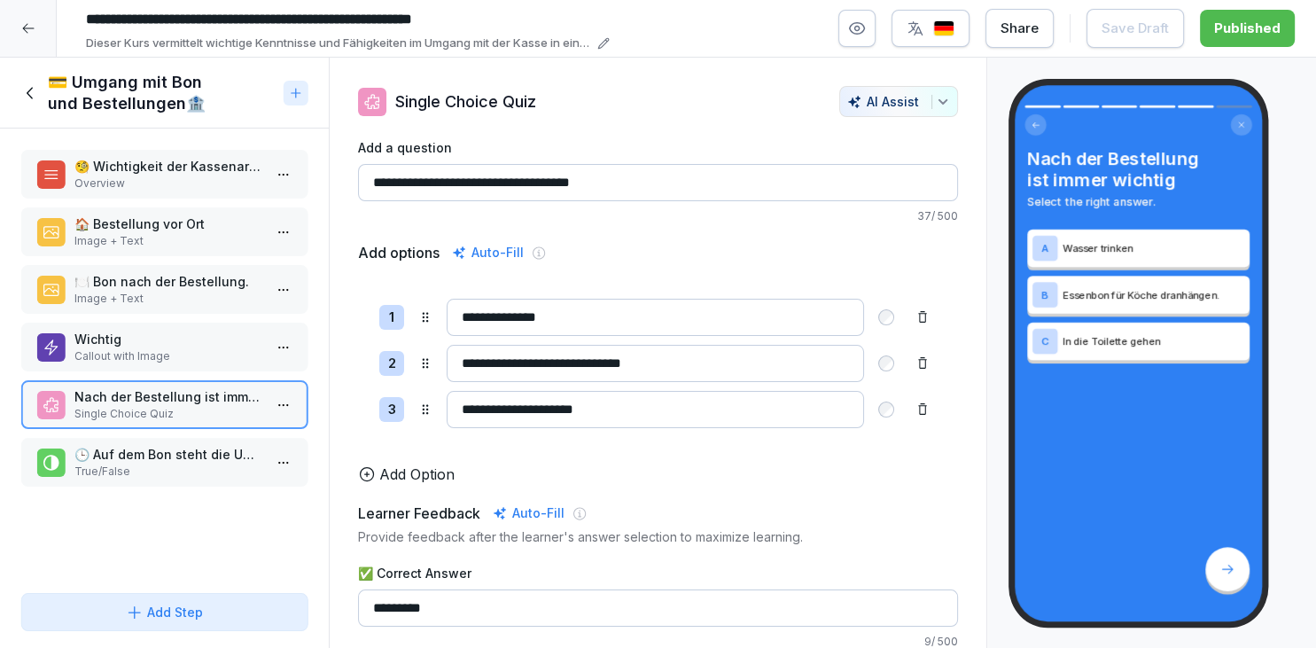
click at [184, 440] on div "🕒 Auf dem Bon steht die Uhrzeit der Bestellung. True/False" at bounding box center [164, 462] width 286 height 49
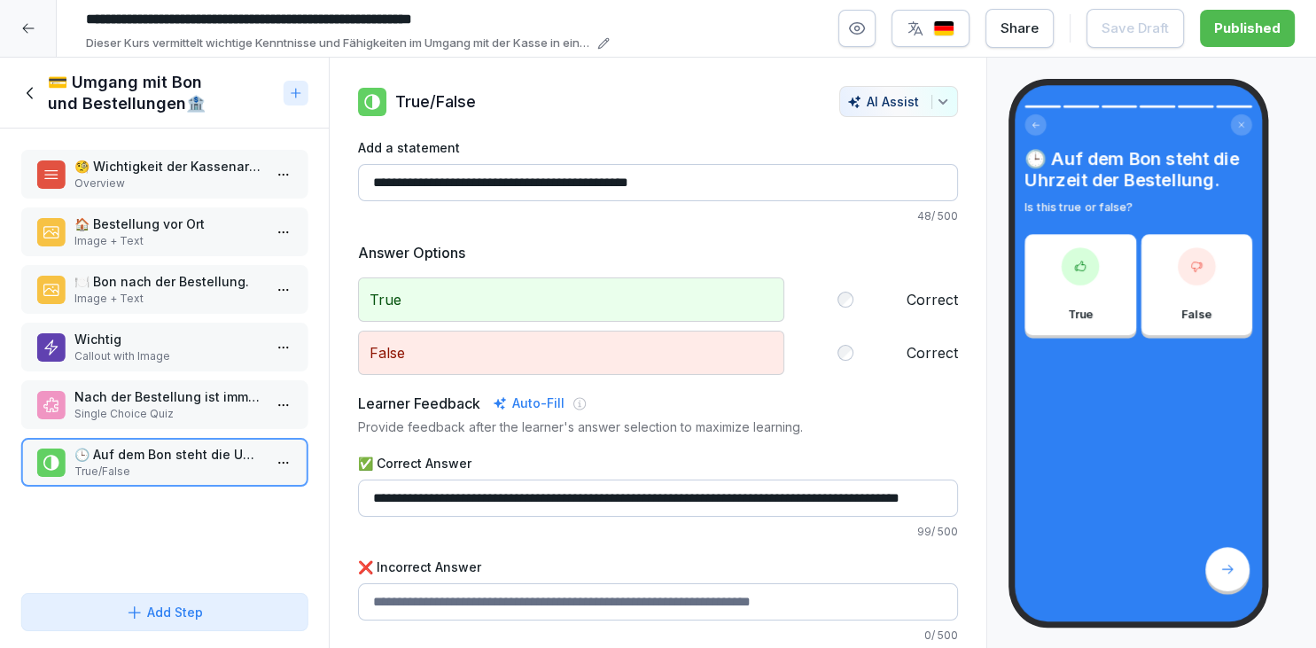
click at [197, 406] on p "Single Choice Quiz" at bounding box center [167, 414] width 187 height 16
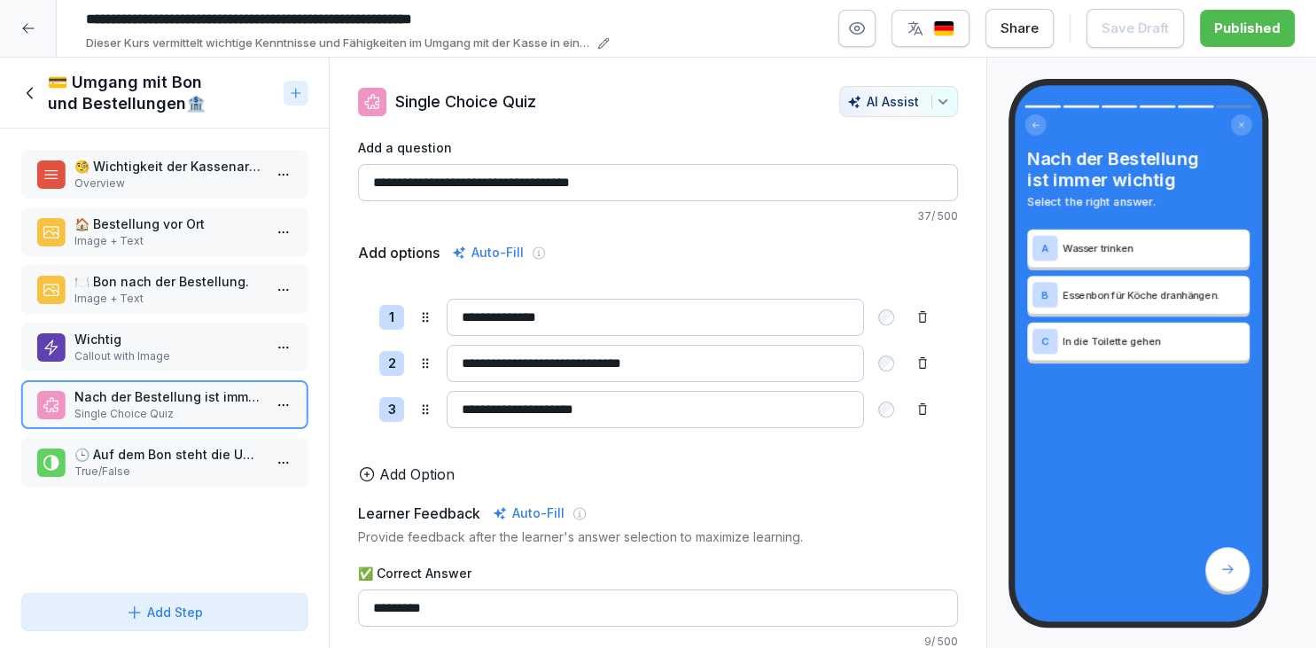
click at [186, 356] on p "Callout with Image" at bounding box center [167, 356] width 187 height 16
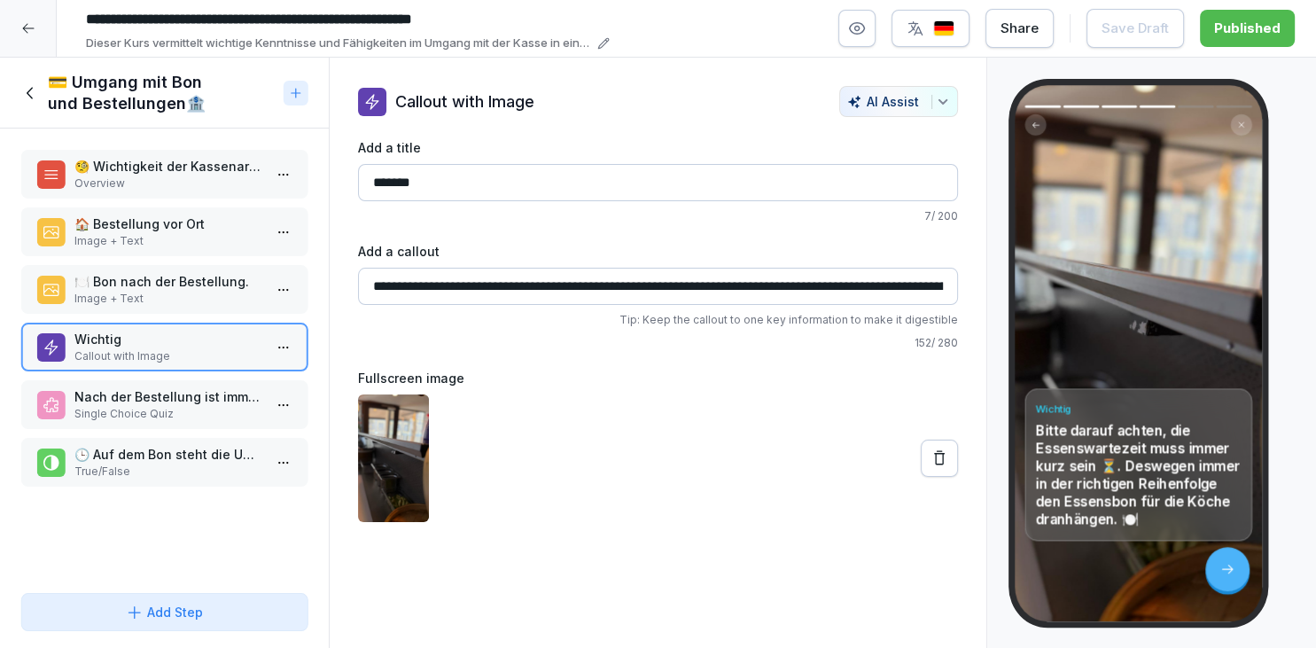
click at [37, 109] on div "💳 Umgang mit Bon und Bestellungen🏦" at bounding box center [148, 93] width 254 height 43
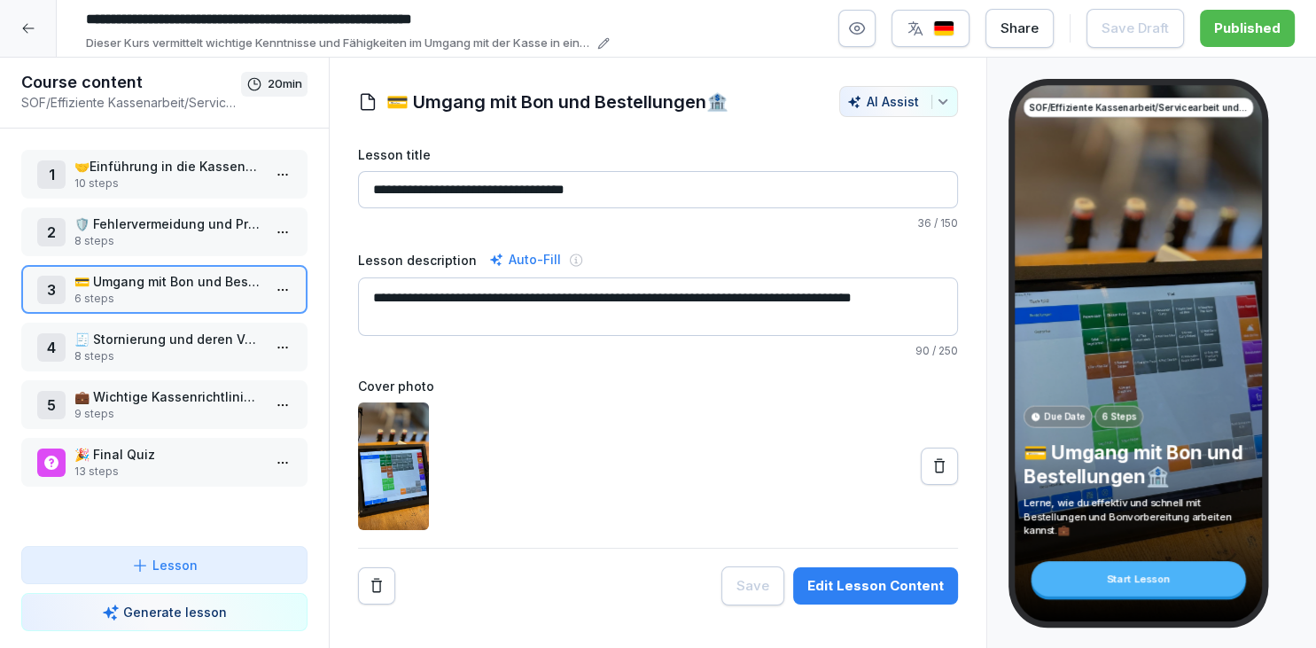
click at [276, 352] on html "**********" at bounding box center [658, 324] width 1316 height 648
click at [251, 373] on div "Edit steps" at bounding box center [217, 379] width 151 height 33
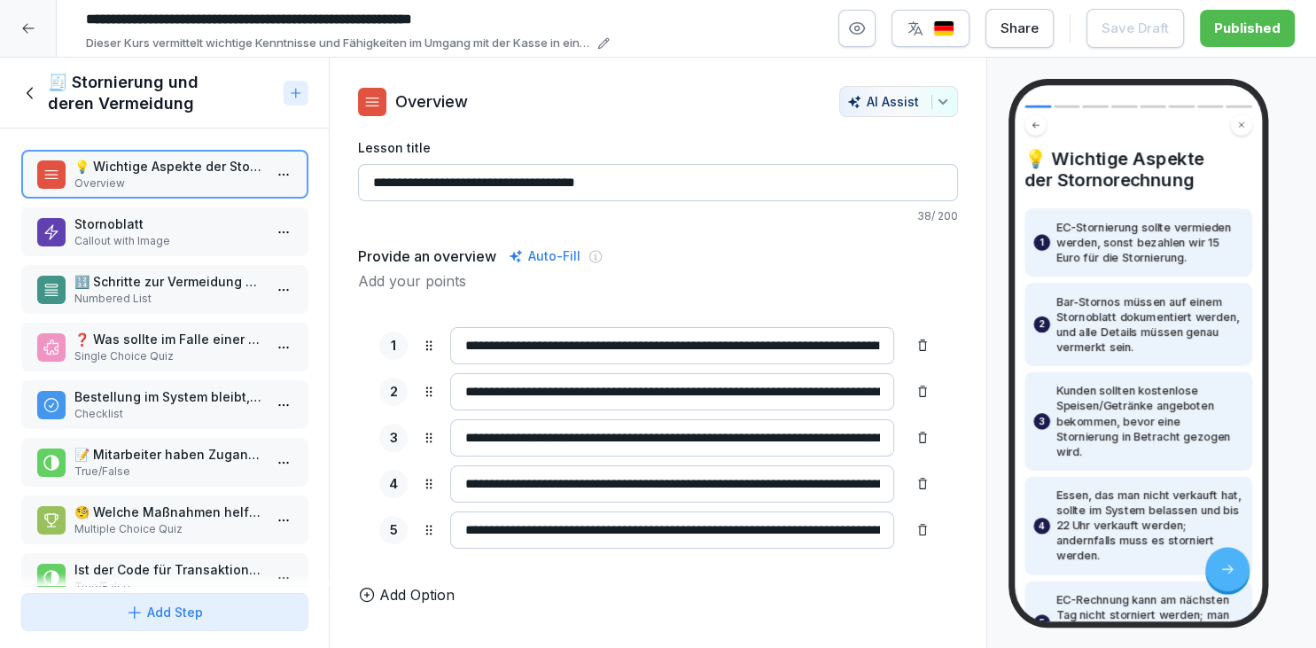
click at [174, 239] on p "Callout with Image" at bounding box center [167, 241] width 187 height 16
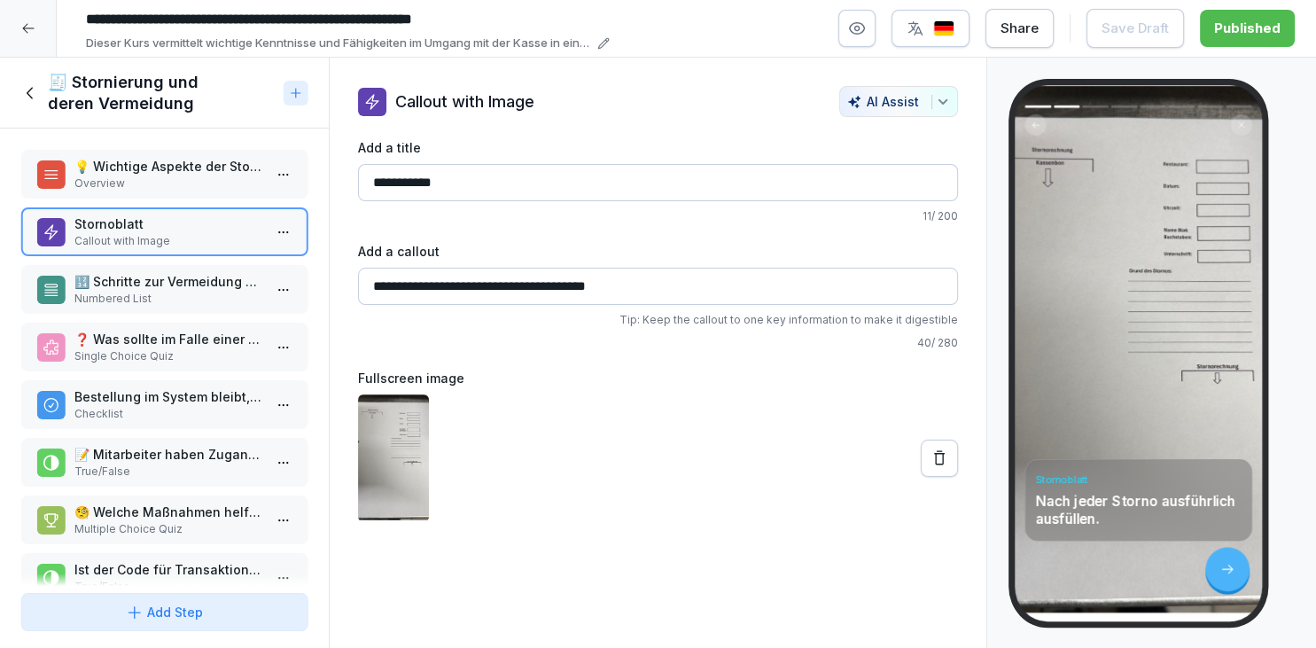
click at [656, 284] on input "**********" at bounding box center [658, 286] width 600 height 37
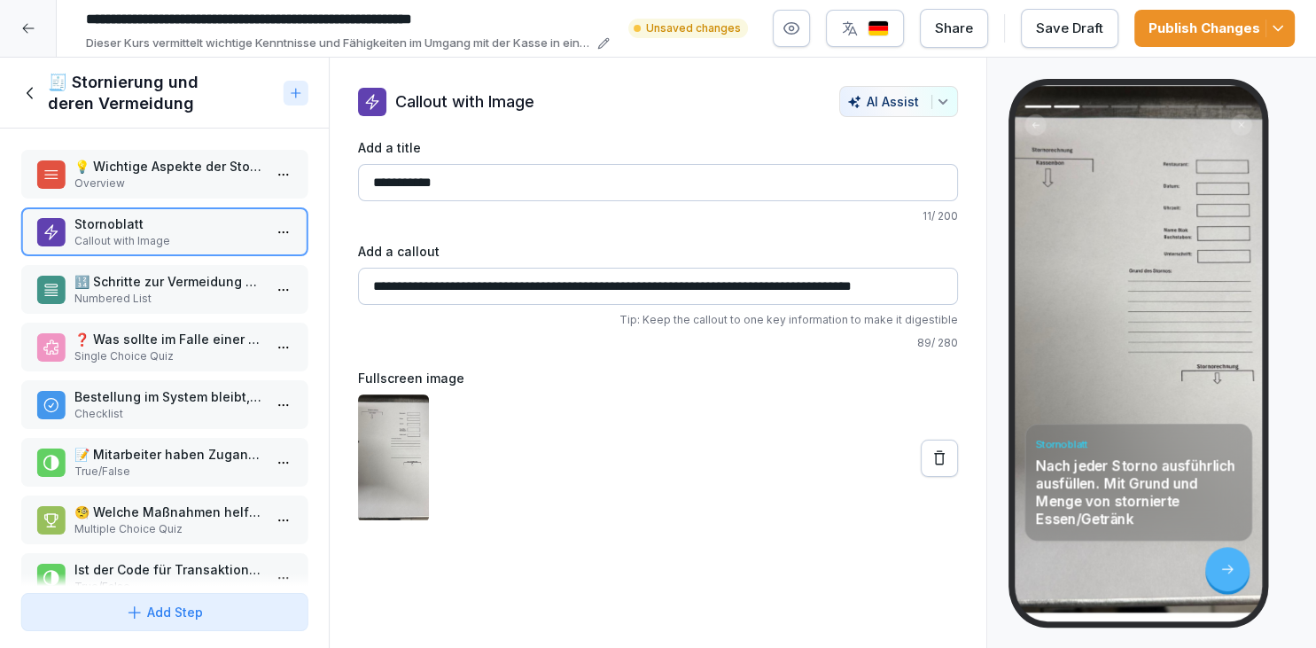
scroll to position [0, 18]
click at [744, 286] on input "**********" at bounding box center [658, 286] width 600 height 37
type input "**********"
click at [689, 416] on div at bounding box center [658, 458] width 600 height 128
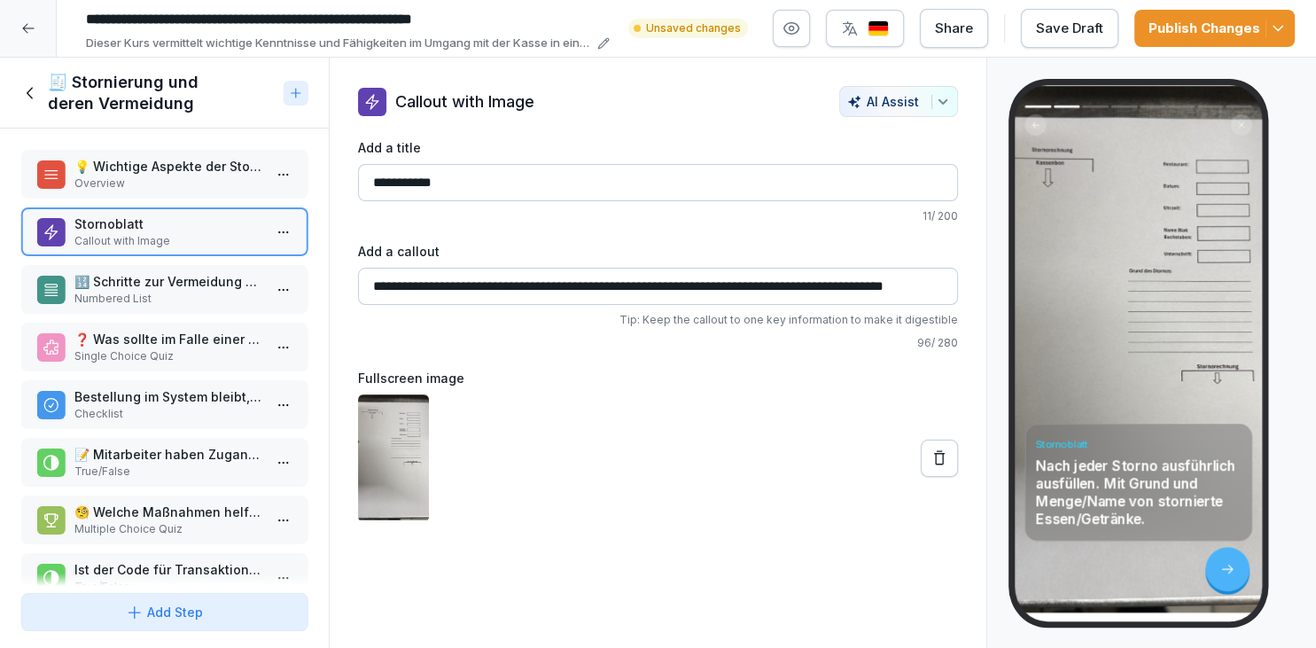
click at [1079, 27] on div "Save Draft" at bounding box center [1069, 28] width 67 height 19
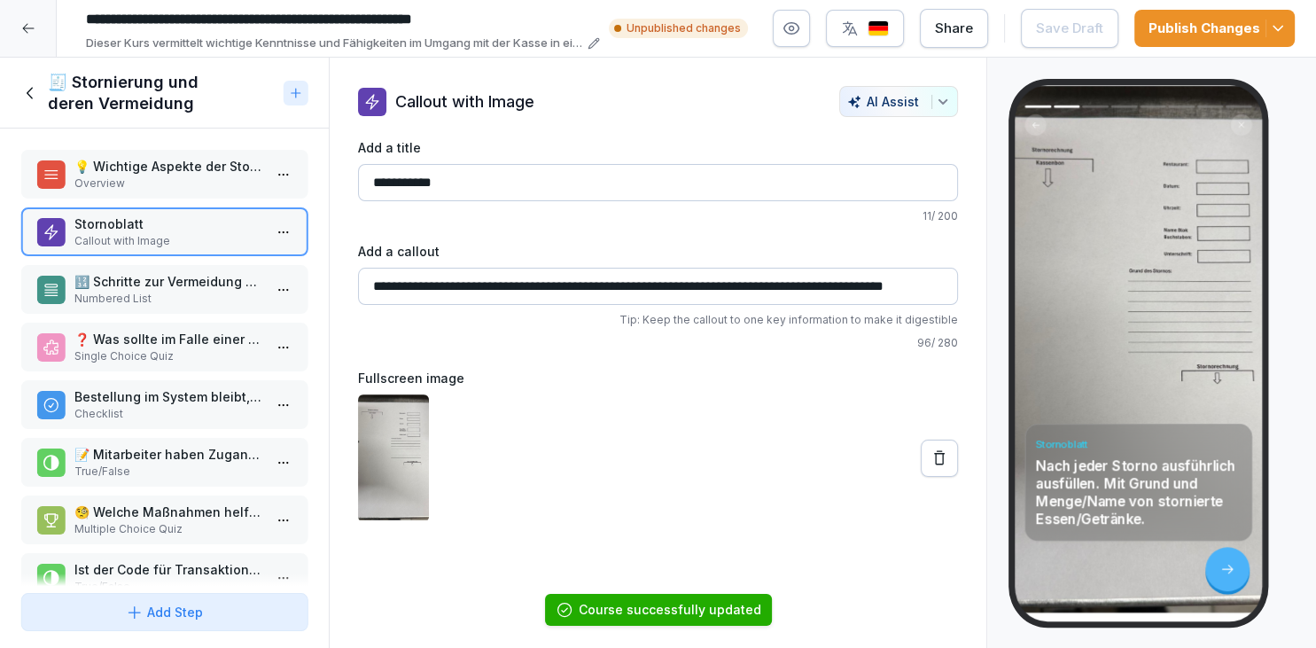
scroll to position [31, 0]
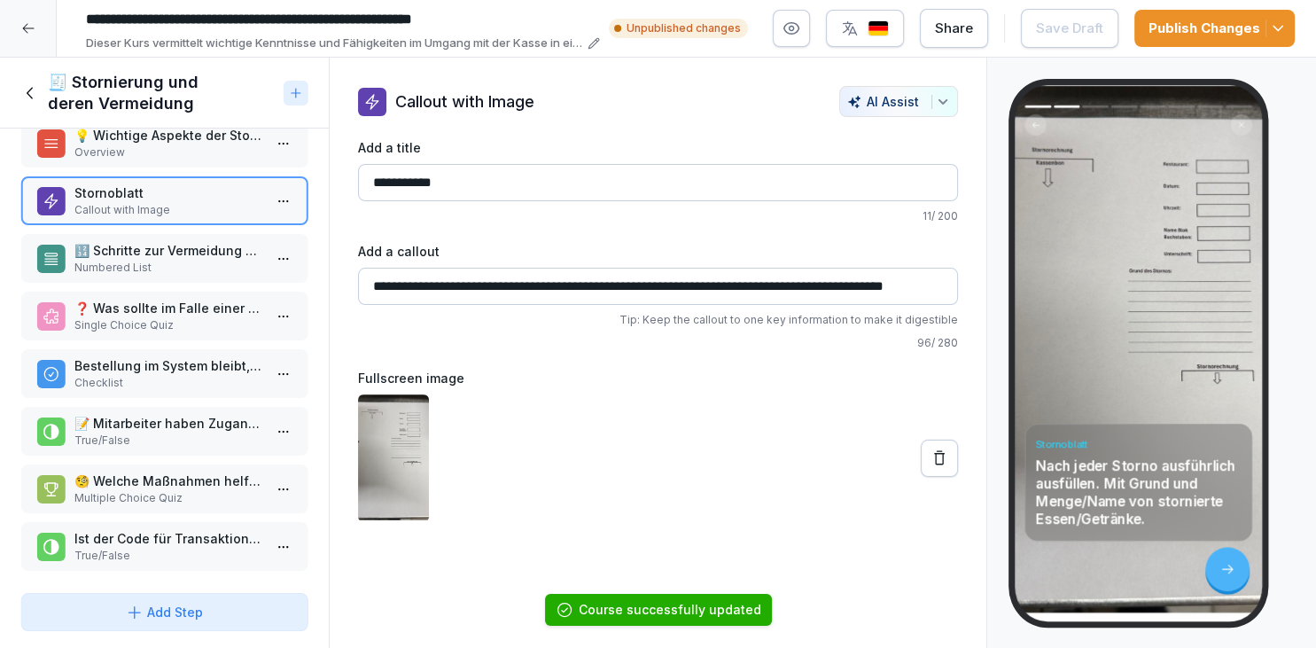
click at [1235, 37] on div "Publish Changes" at bounding box center [1214, 28] width 132 height 19
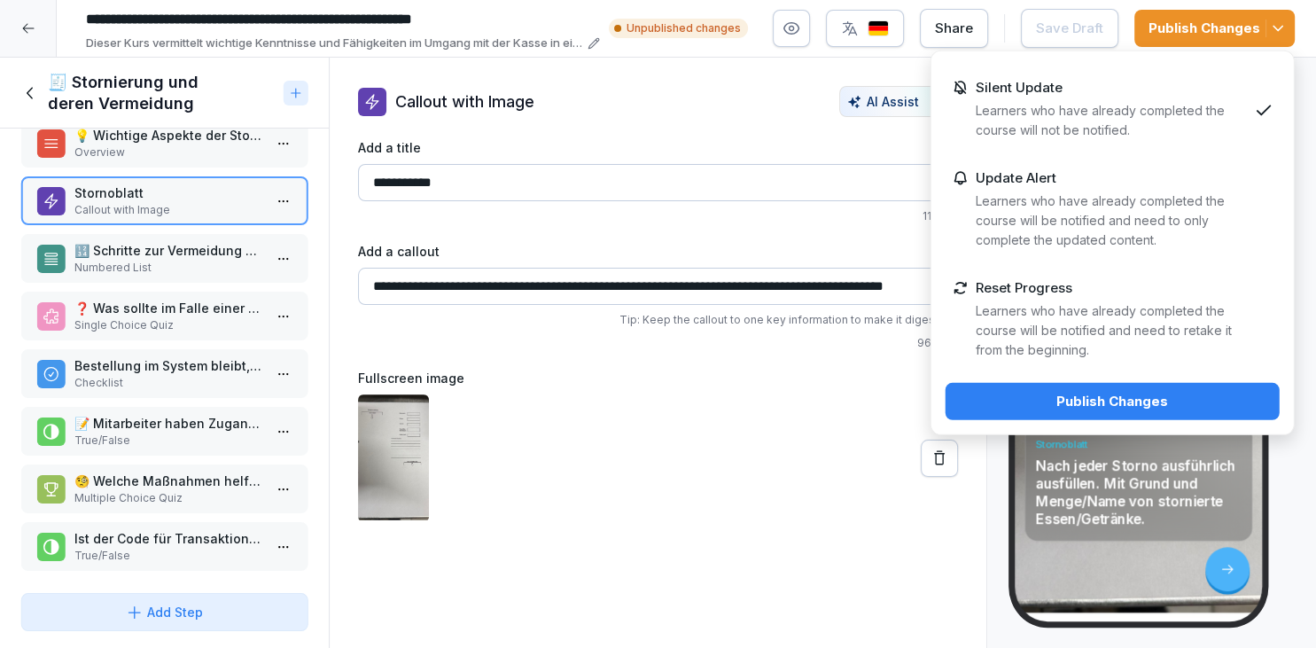
click at [1062, 394] on div "Publish Changes" at bounding box center [1113, 401] width 306 height 19
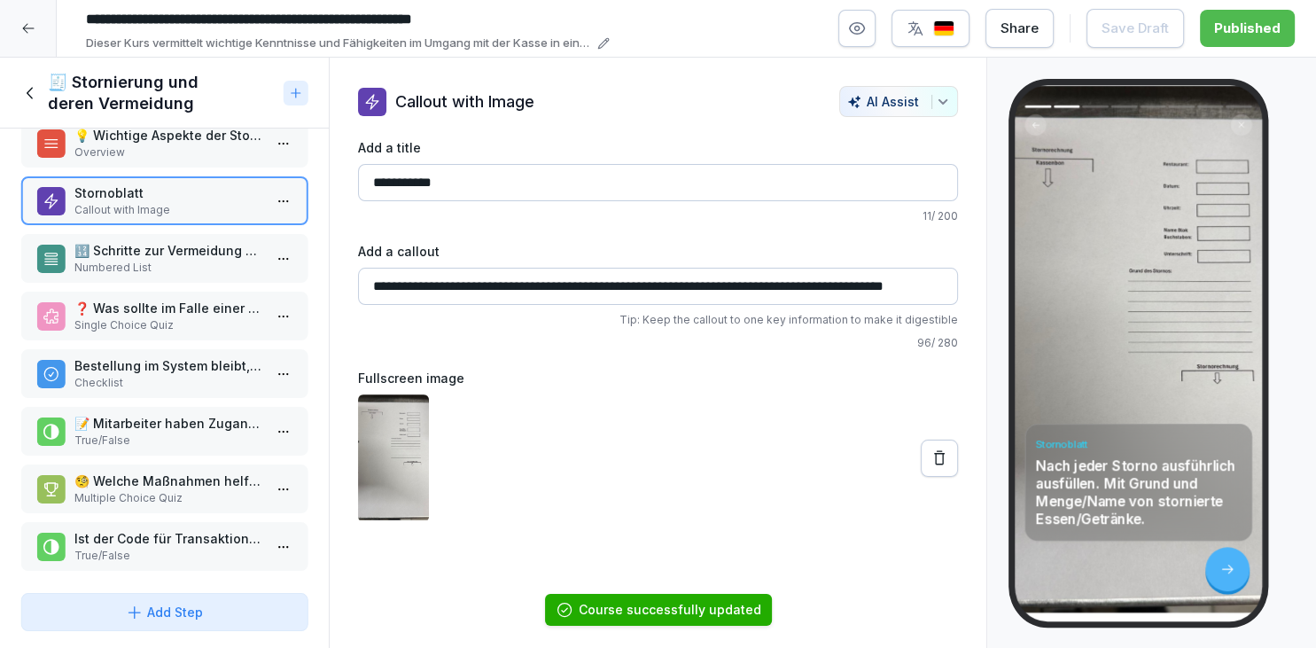
click at [30, 76] on div "🧾 Stornierung und deren Vermeidung" at bounding box center [148, 93] width 254 height 43
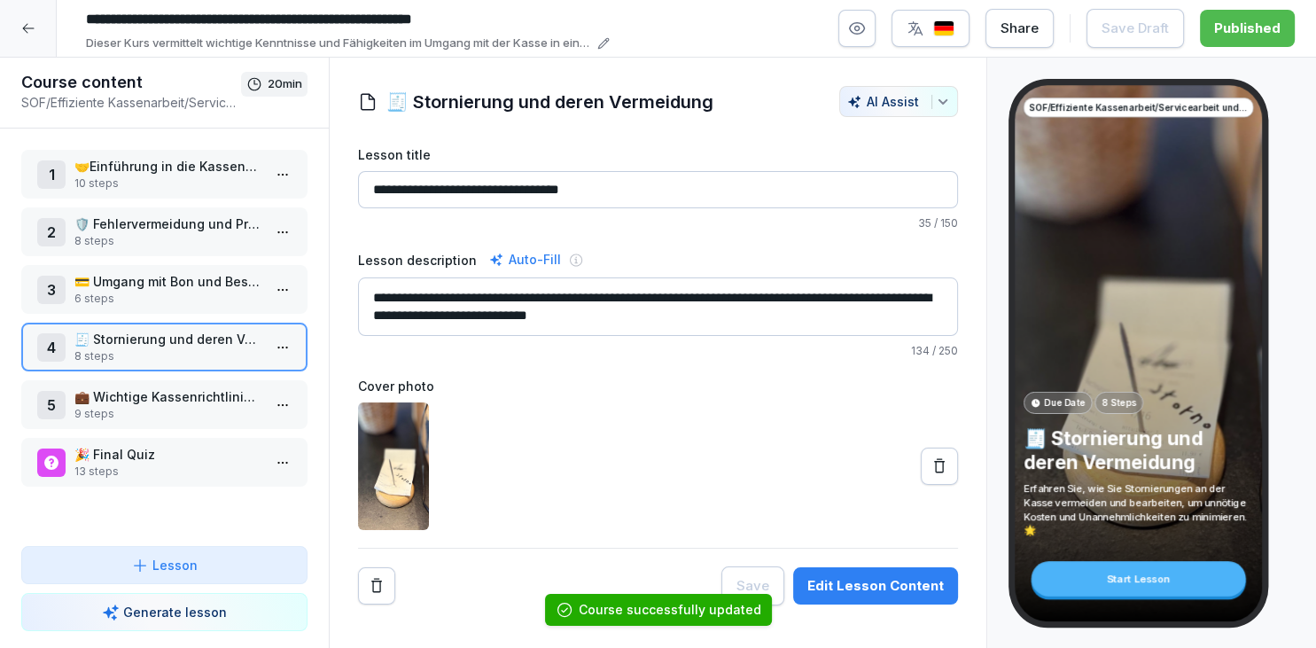
scroll to position [31, 0]
click at [18, 35] on div at bounding box center [28, 28] width 57 height 57
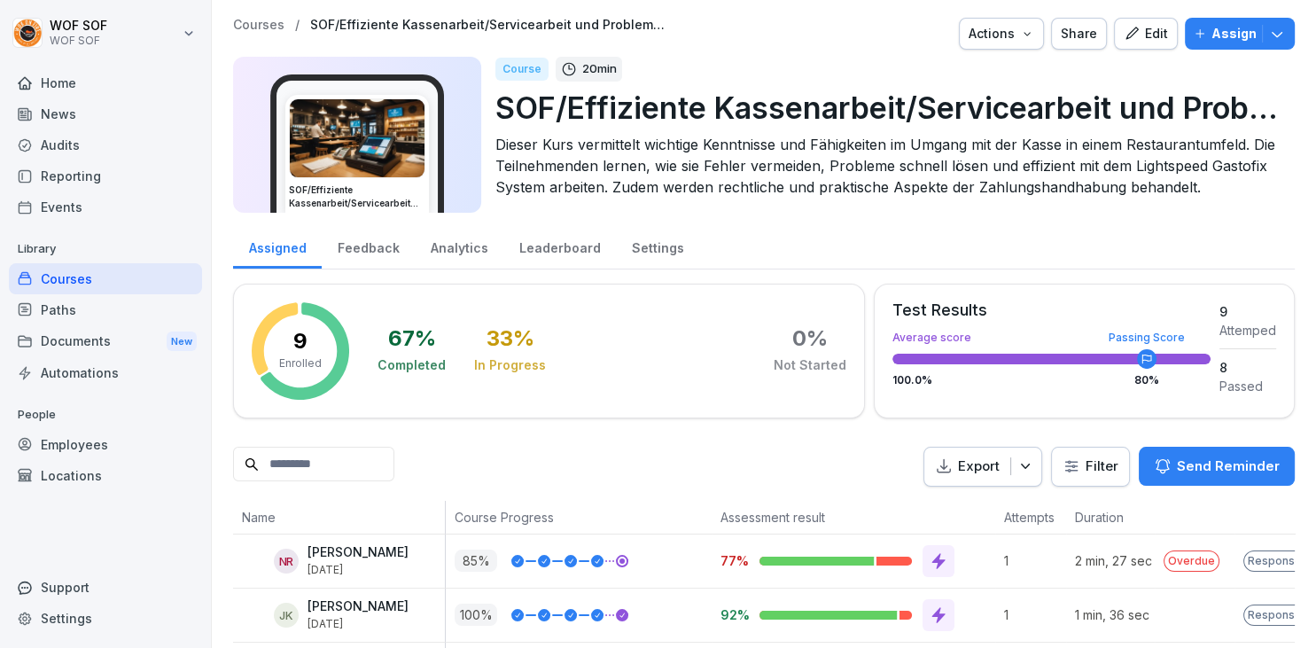
click at [1265, 48] on button "Assign" at bounding box center [1240, 34] width 110 height 32
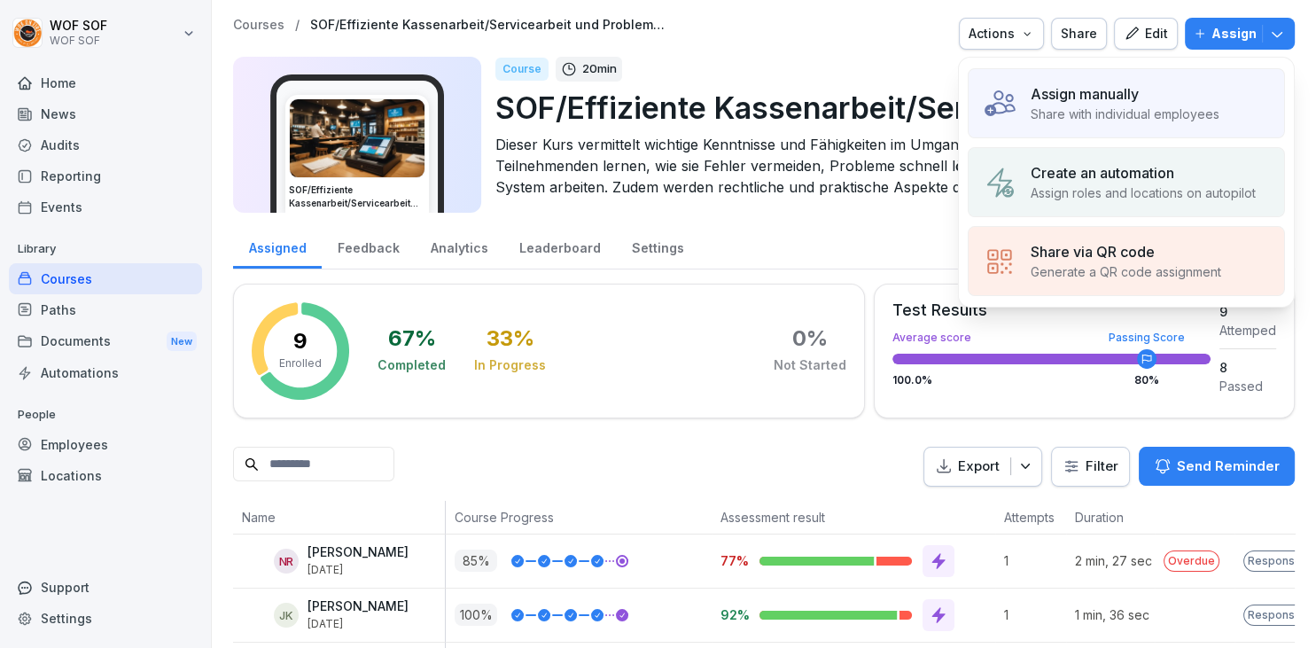
click at [1151, 172] on p "Create an automation" at bounding box center [1103, 172] width 144 height 21
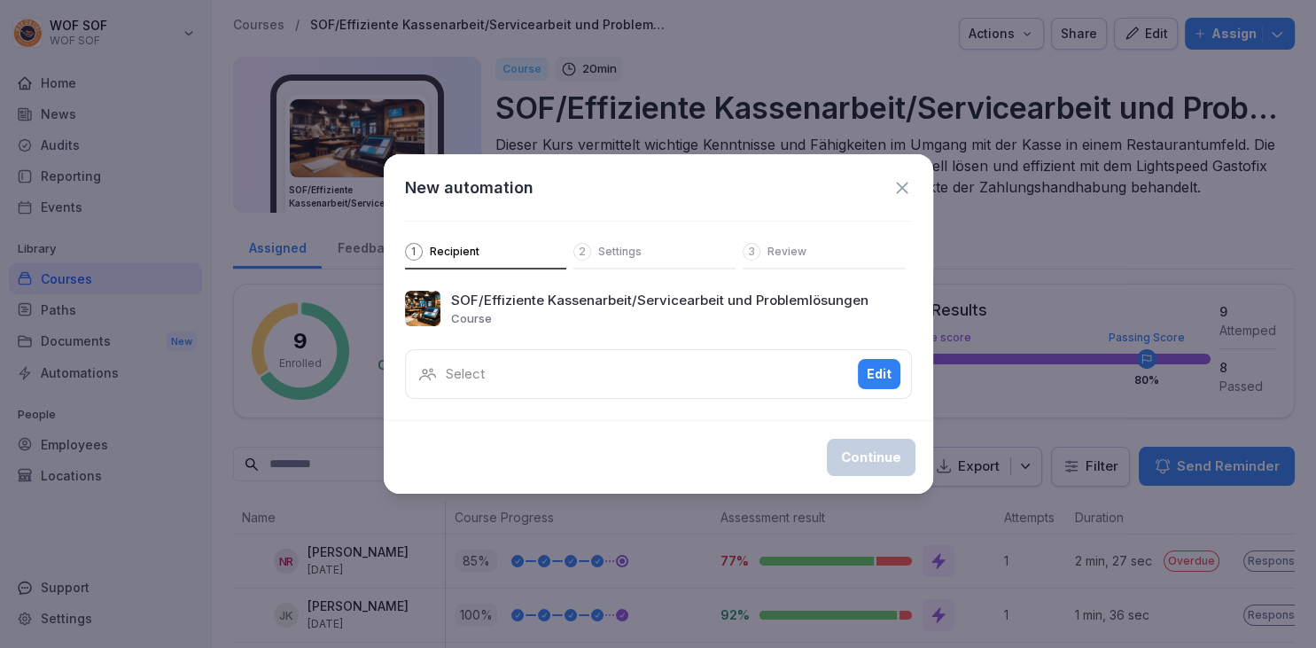
click at [876, 367] on div "Edit" at bounding box center [879, 373] width 25 height 19
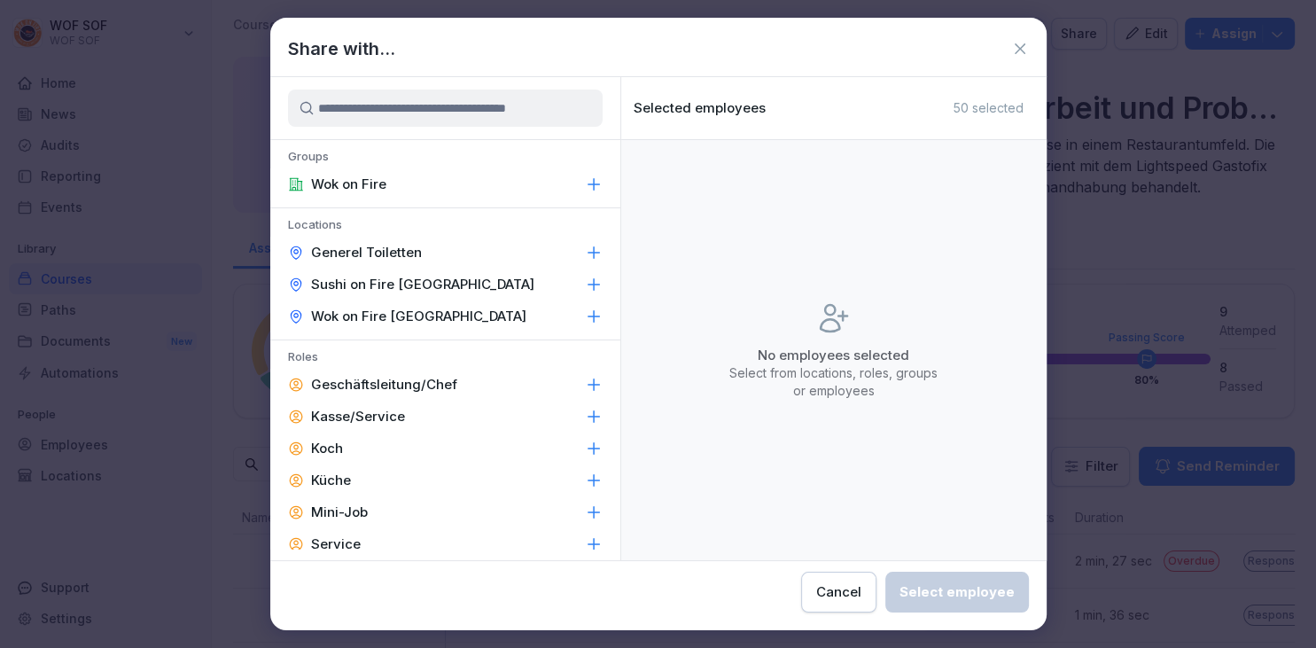
click at [409, 293] on div "Sushi on Fire [GEOGRAPHIC_DATA]" at bounding box center [445, 285] width 350 height 32
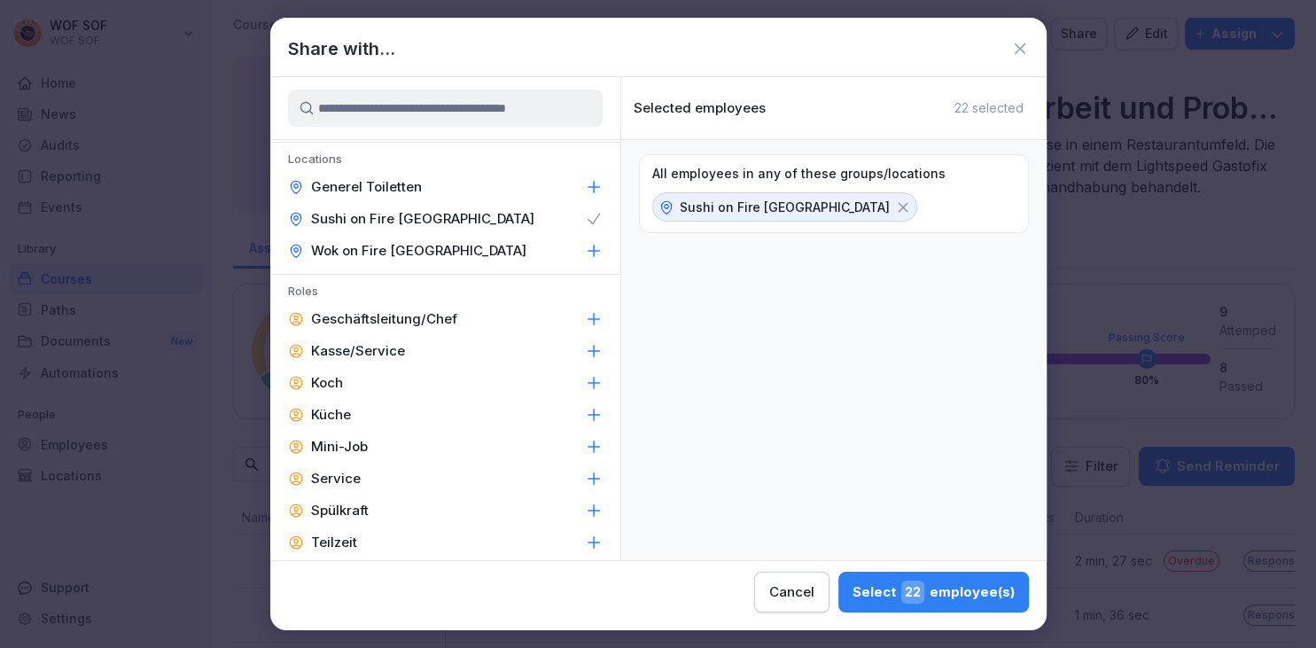
scroll to position [69, 0]
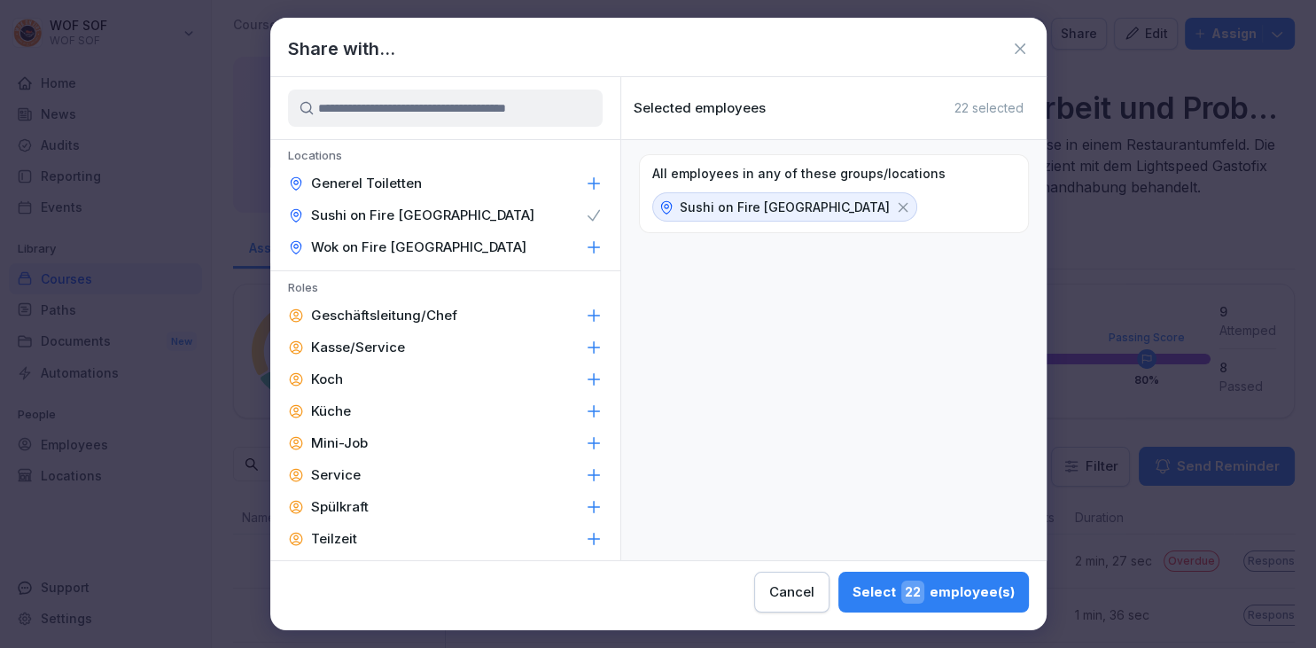
click at [406, 476] on div "Service" at bounding box center [445, 475] width 350 height 32
click at [908, 589] on span "9" at bounding box center [916, 591] width 16 height 23
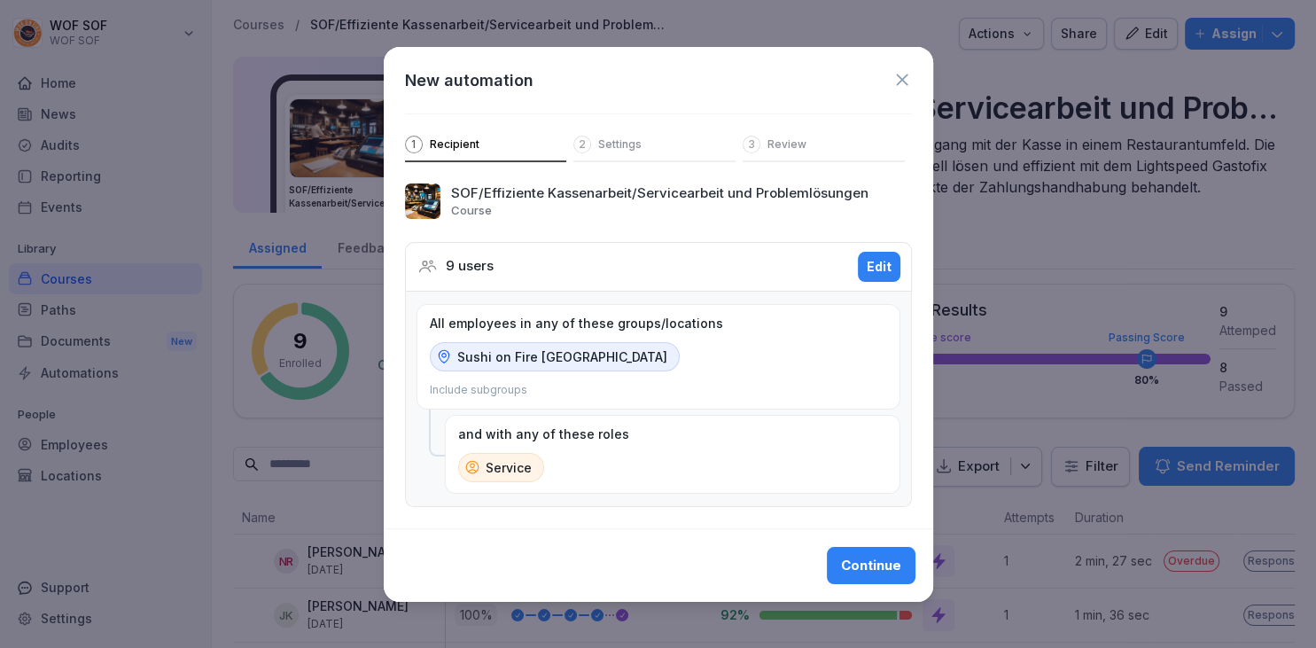
click at [835, 555] on button "Continue" at bounding box center [871, 565] width 89 height 37
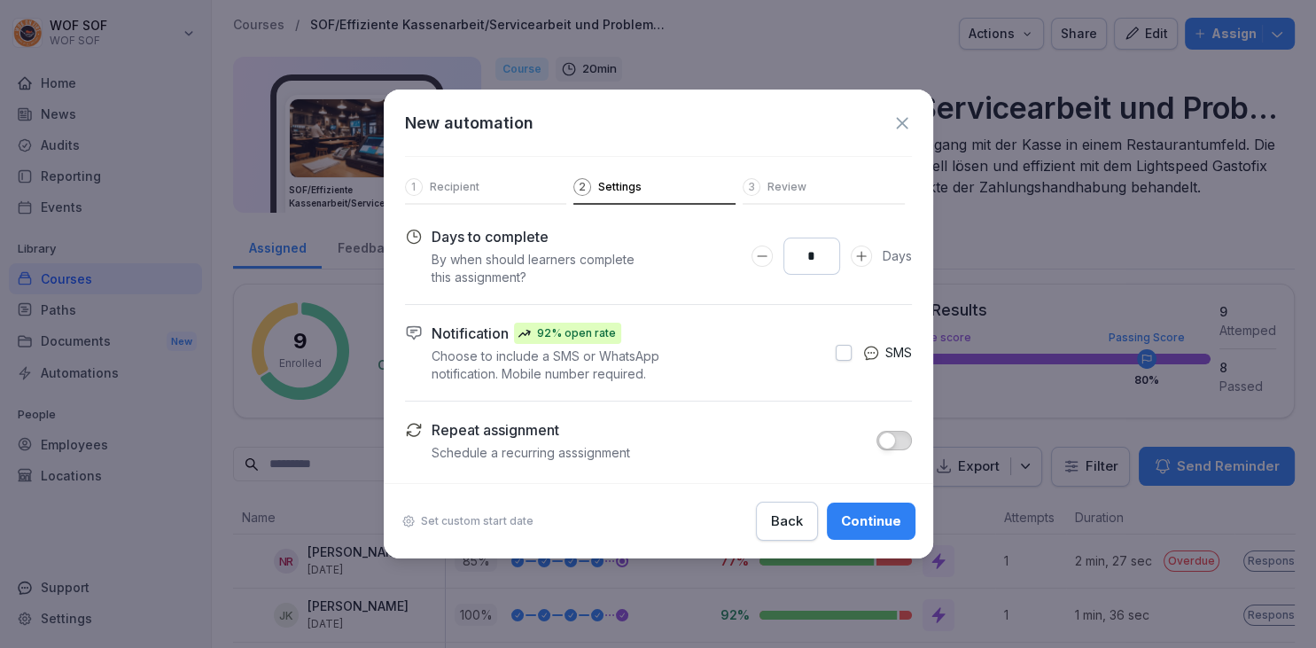
click at [822, 516] on div "Back Continue" at bounding box center [836, 521] width 160 height 39
click at [836, 516] on button "Continue" at bounding box center [871, 520] width 89 height 37
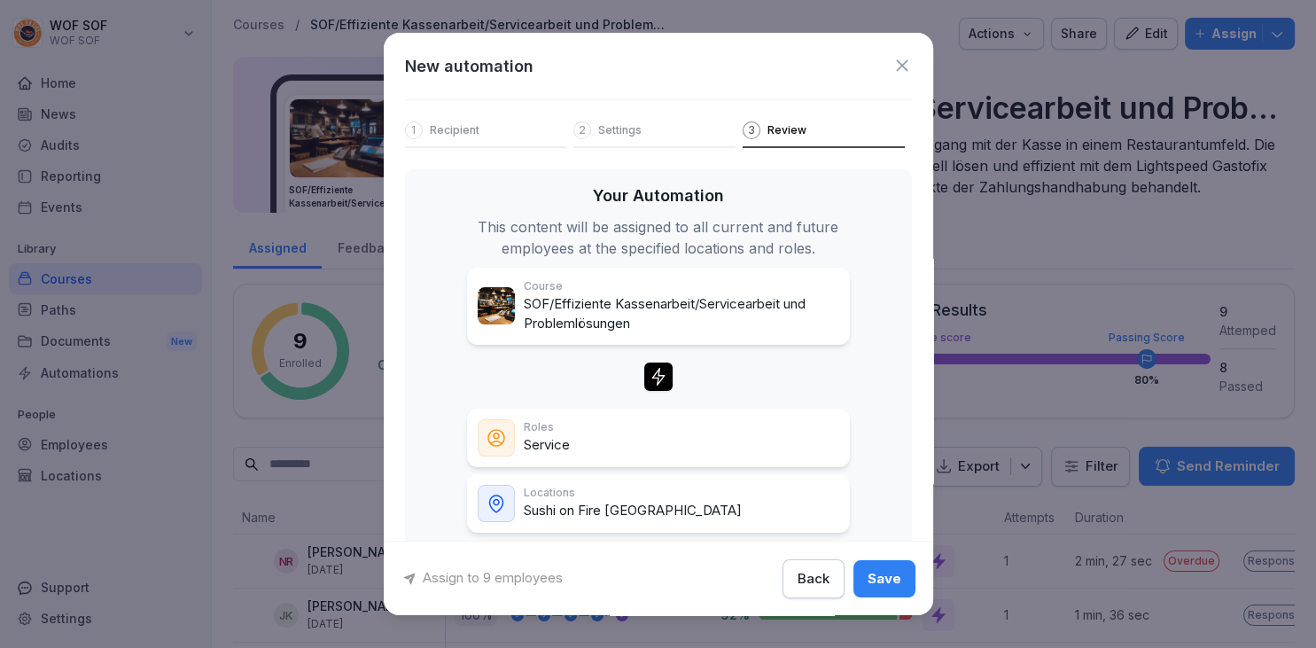
click at [868, 572] on button "Save" at bounding box center [884, 577] width 62 height 37
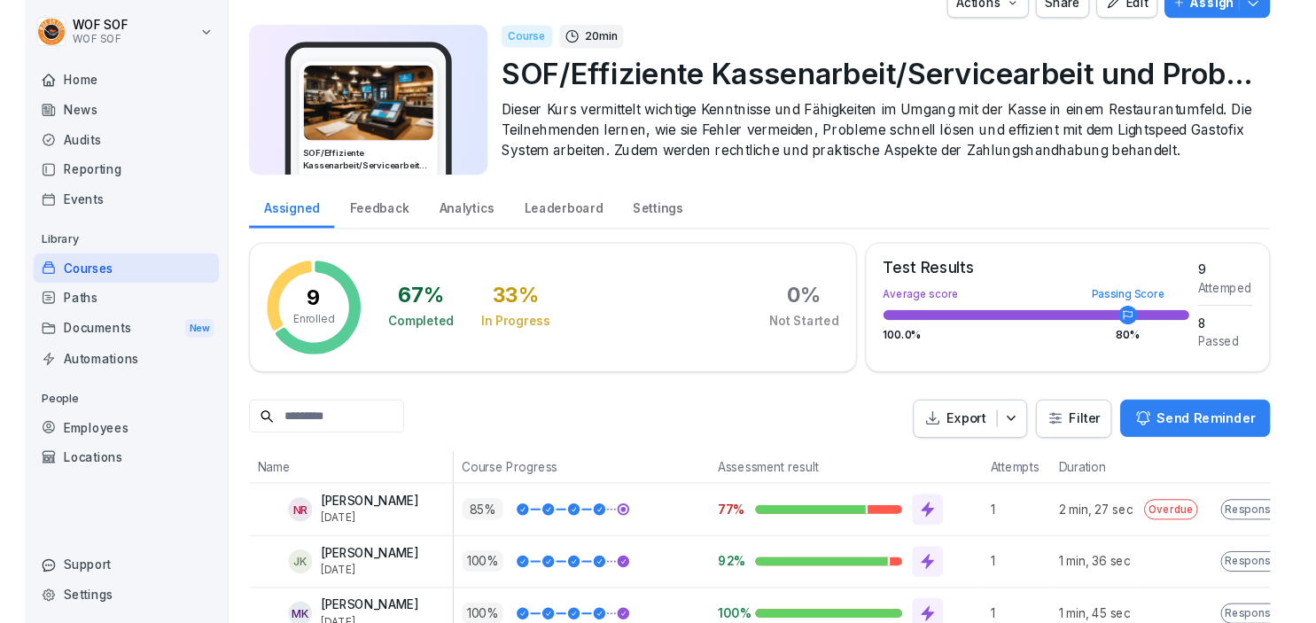
scroll to position [35, 0]
